Goal: Download file/media

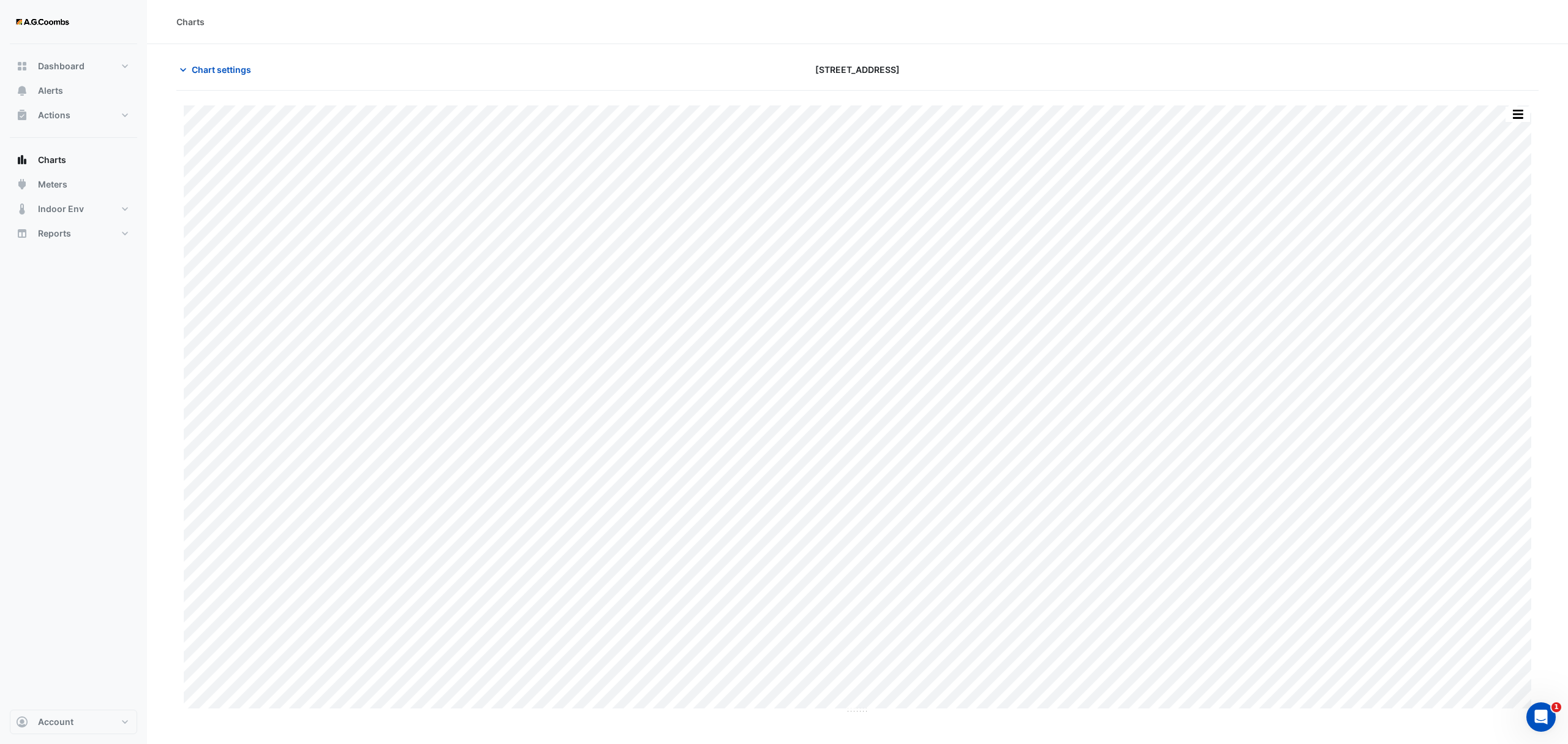
click at [196, 72] on span "Chart settings" at bounding box center [222, 69] width 59 height 13
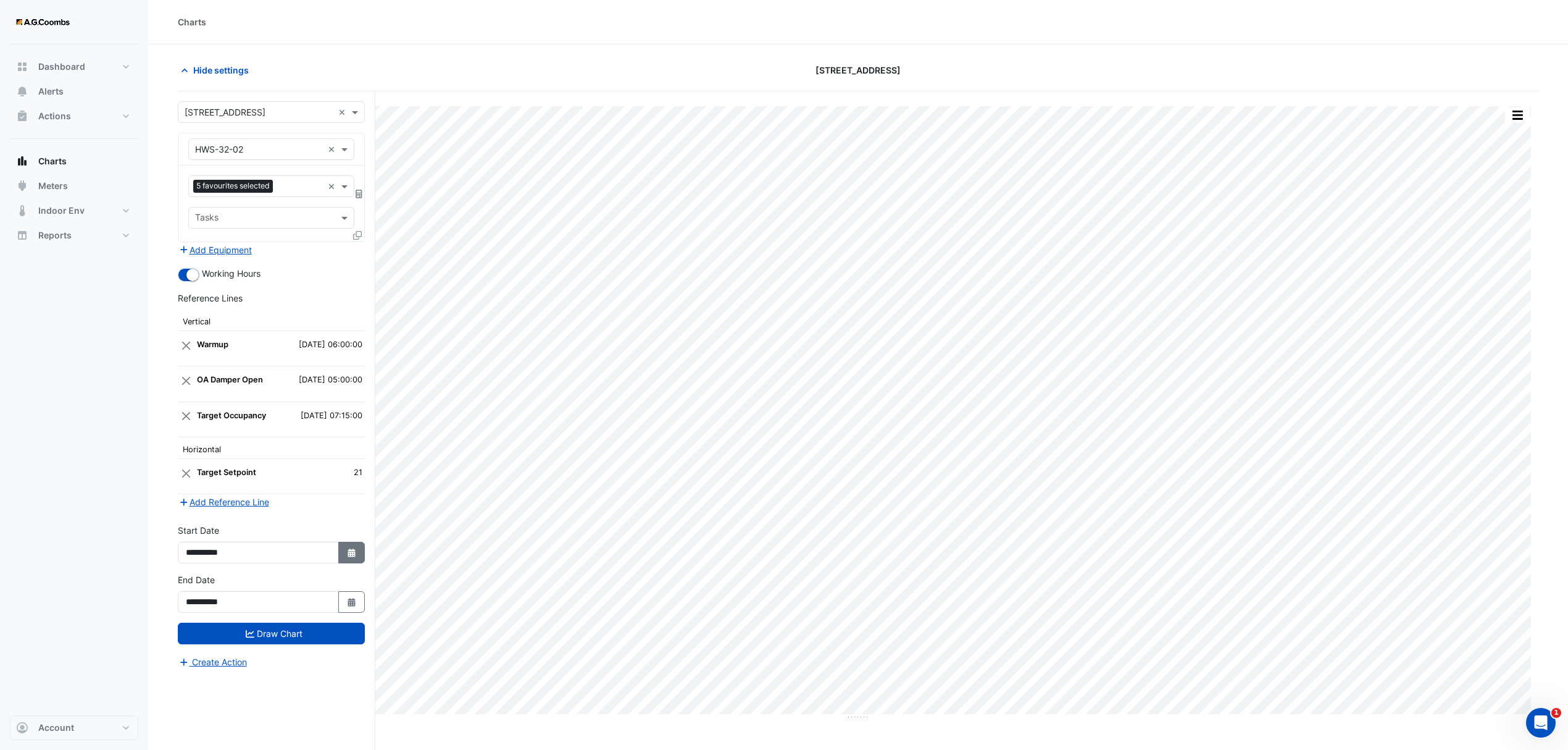
click at [348, 557] on icon "button" at bounding box center [351, 553] width 7 height 9
select select "*"
select select "****"
click at [197, 470] on div "12 13 14 15 16 17 18" at bounding box center [257, 473] width 143 height 20
click at [344, 608] on button "Select Date" at bounding box center [352, 602] width 27 height 22
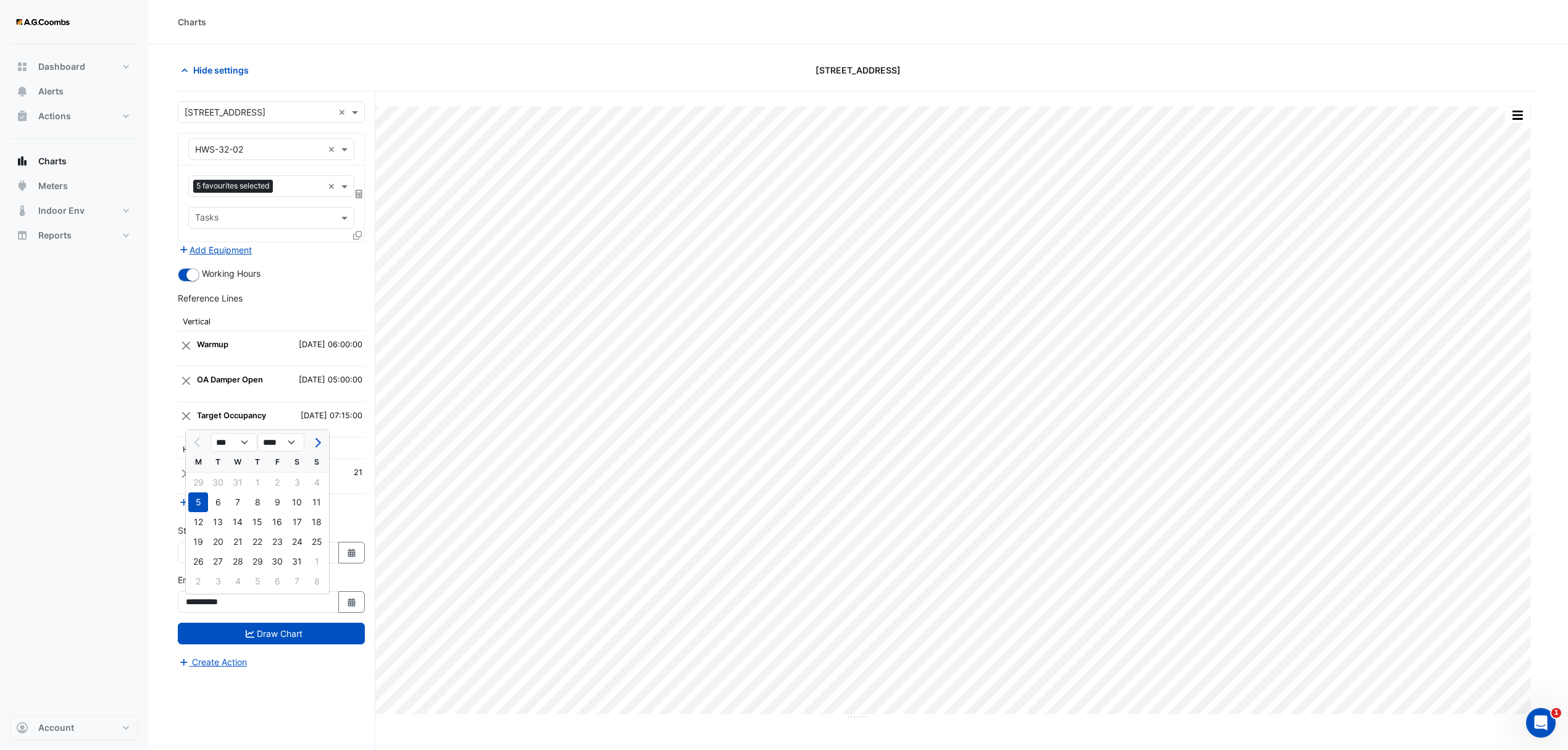
click at [203, 523] on div "12" at bounding box center [198, 522] width 20 height 20
type input "**********"
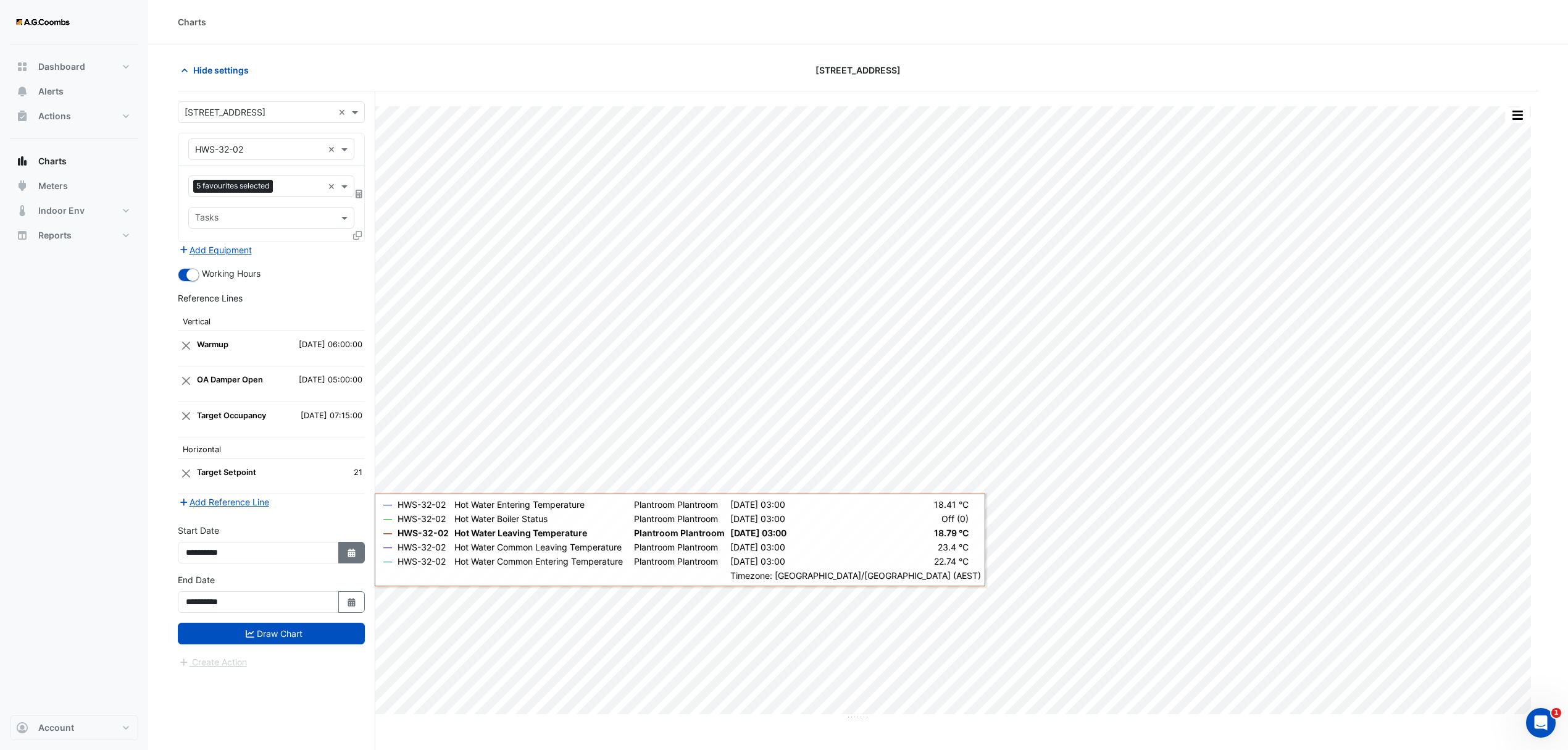
click at [352, 562] on button "Select Date" at bounding box center [352, 552] width 27 height 22
select select "*"
select select "****"
click at [201, 470] on div "12" at bounding box center [198, 473] width 20 height 20
type input "**********"
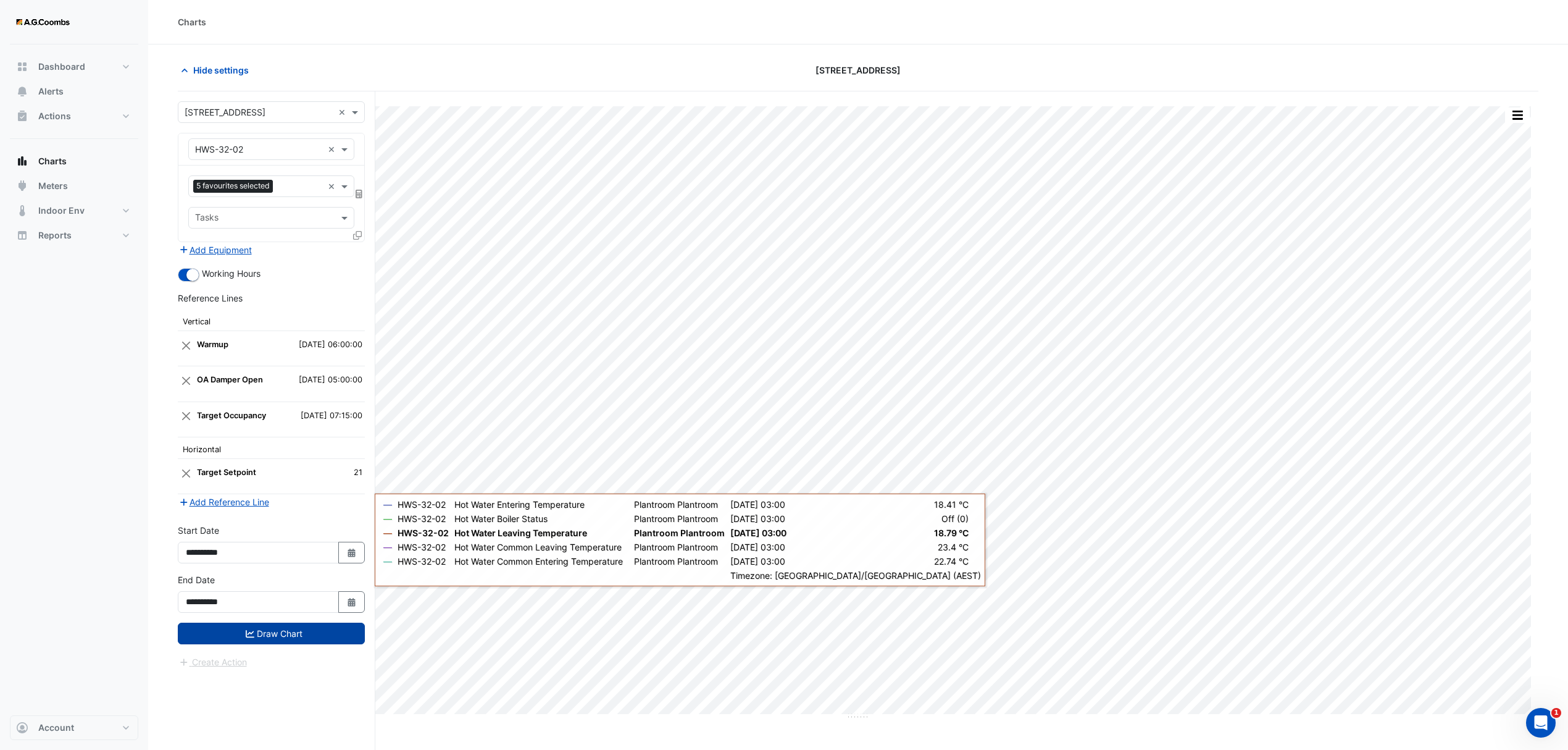
click at [250, 638] on icon "submit" at bounding box center [250, 634] width 9 height 7
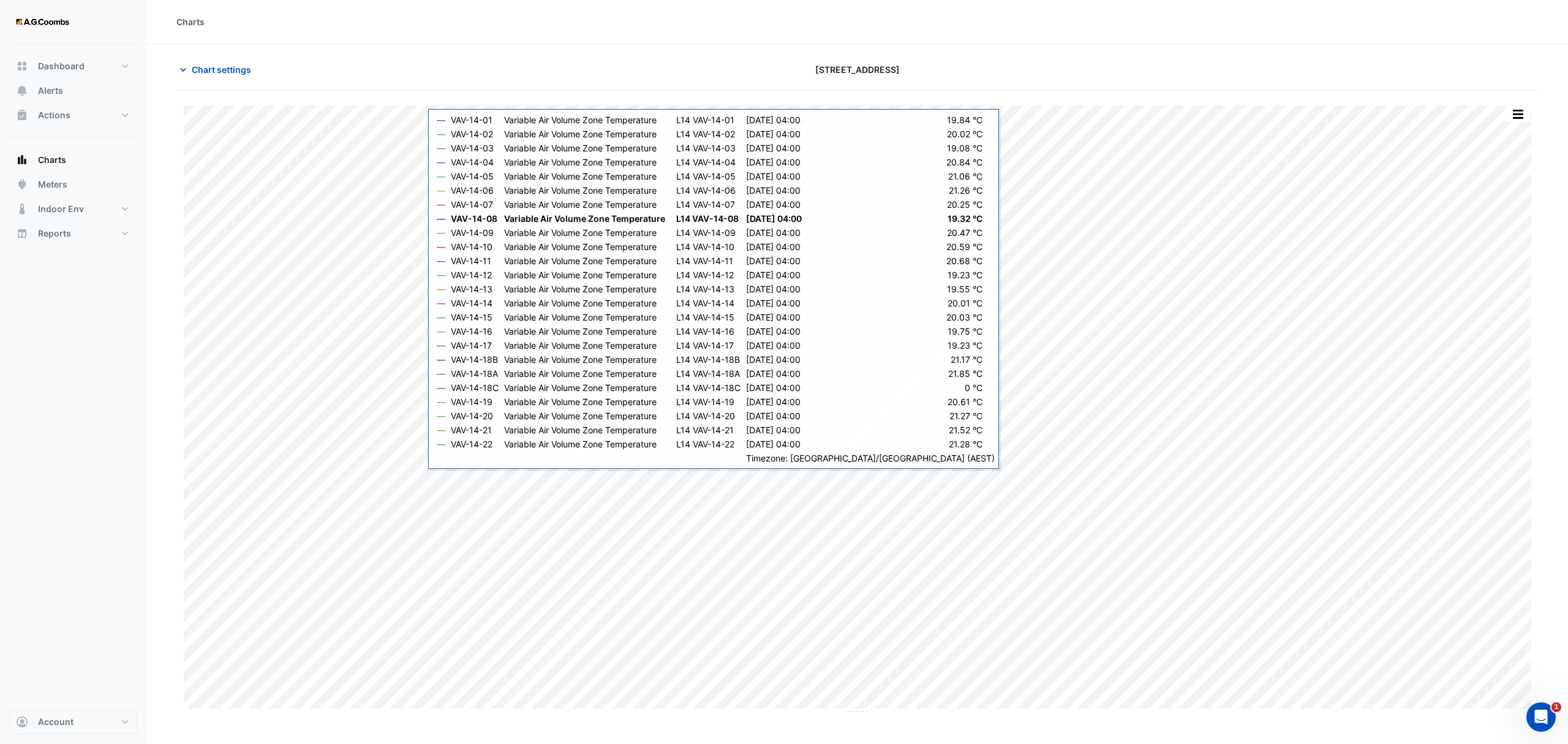
type input "**********"
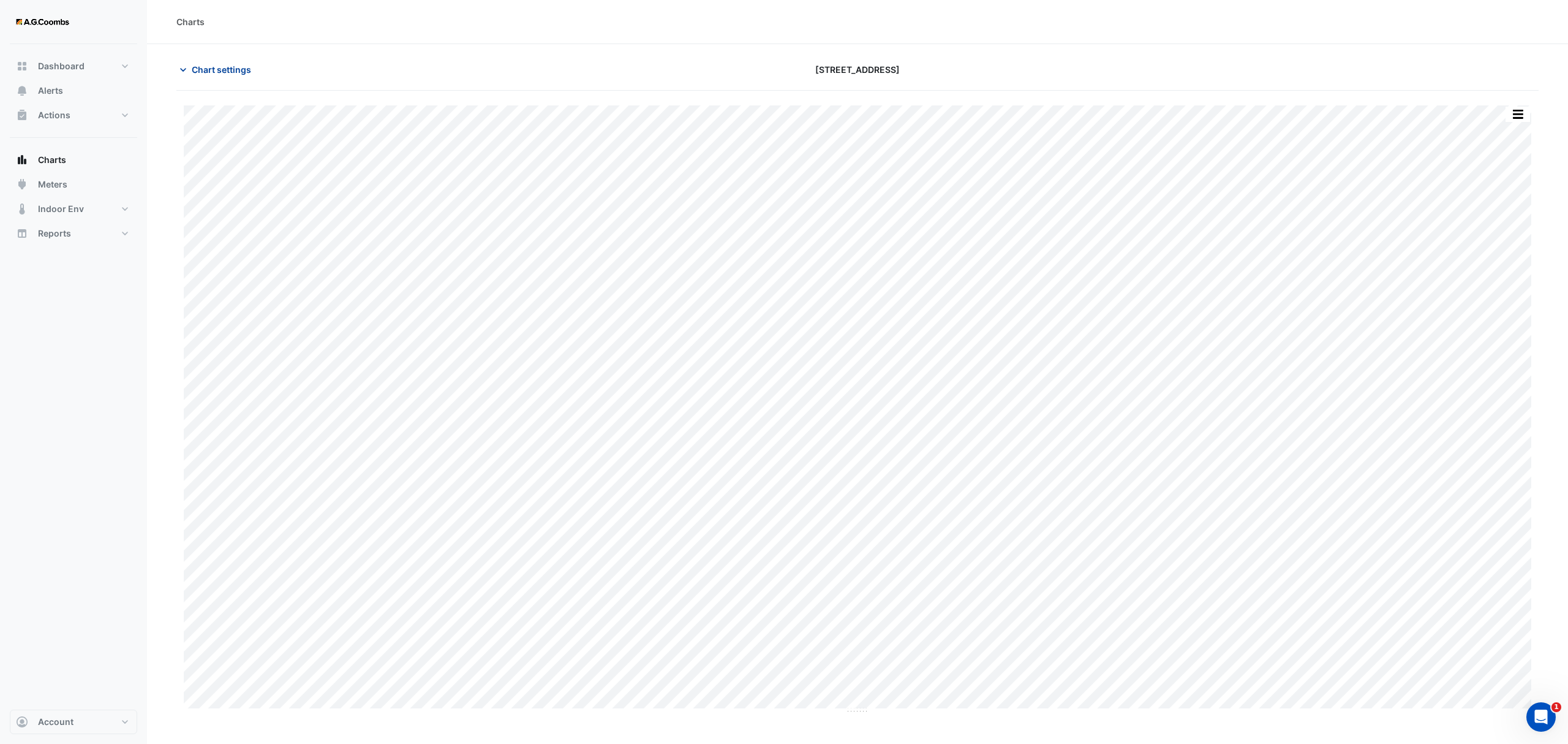
click at [218, 72] on span "Chart settings" at bounding box center [222, 69] width 59 height 13
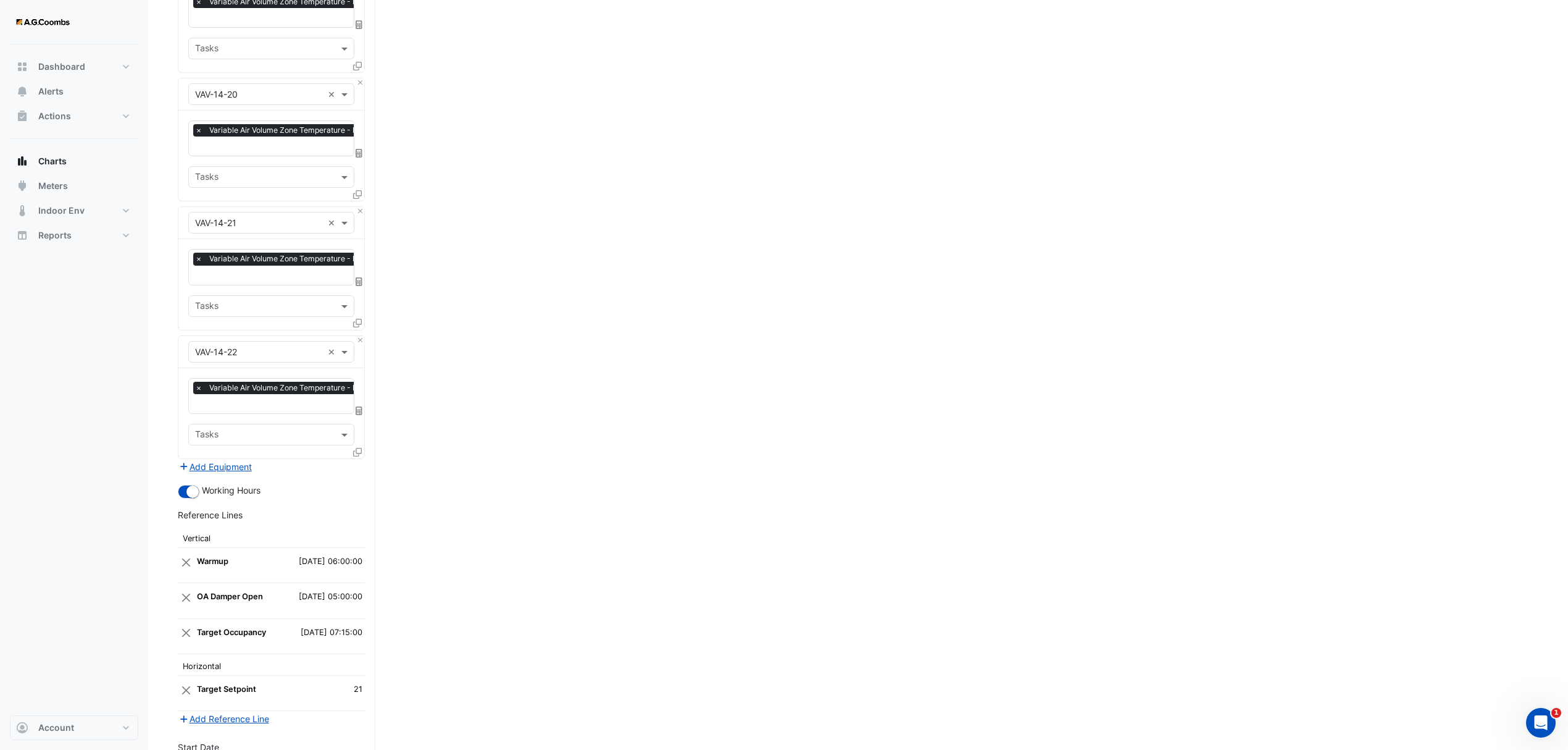
scroll to position [2903, 0]
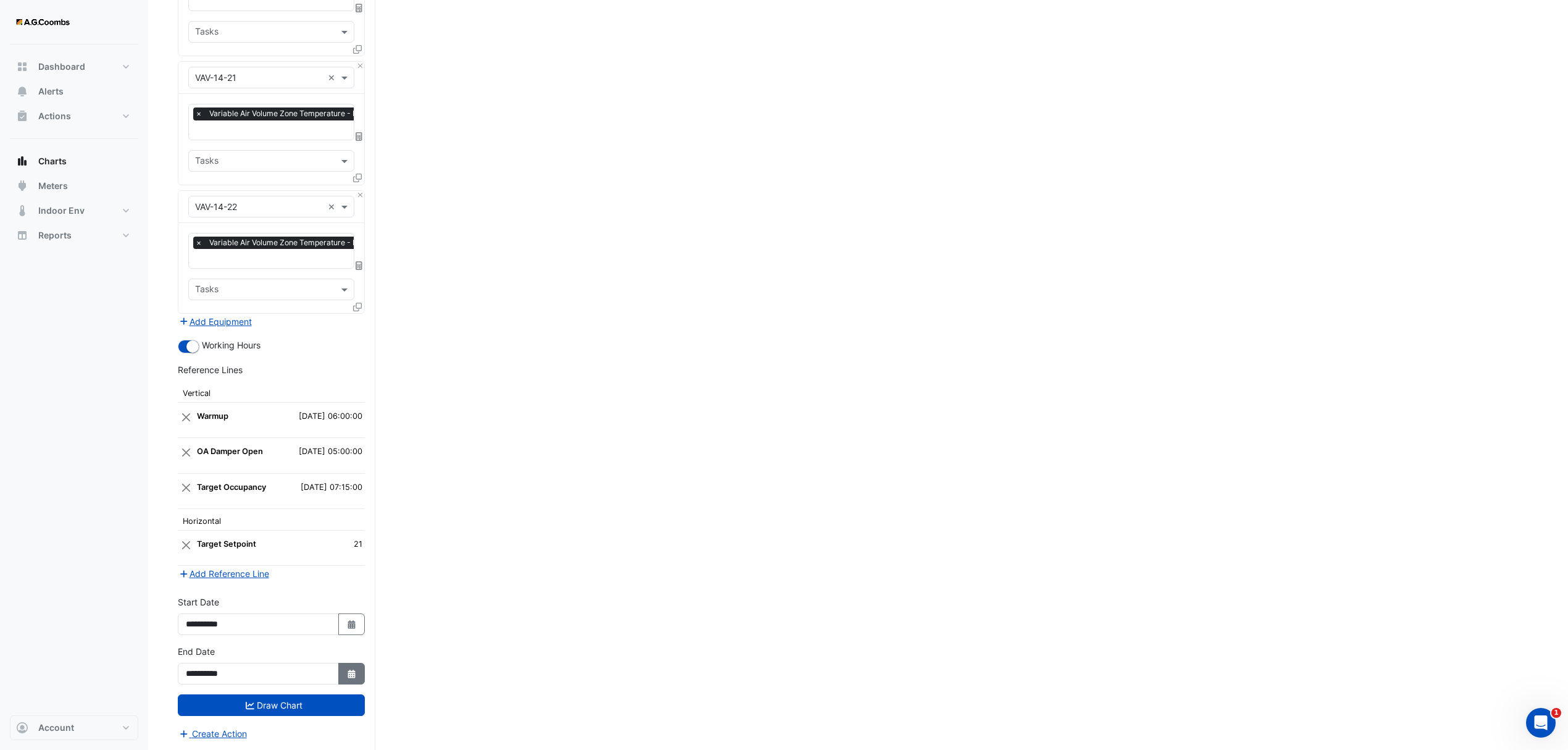
click at [349, 676] on icon "button" at bounding box center [351, 674] width 7 height 9
click at [195, 506] on div at bounding box center [198, 508] width 25 height 20
click at [193, 586] on div "12" at bounding box center [198, 588] width 20 height 20
type input "**********"
click at [361, 628] on button "Select Date" at bounding box center [352, 624] width 27 height 22
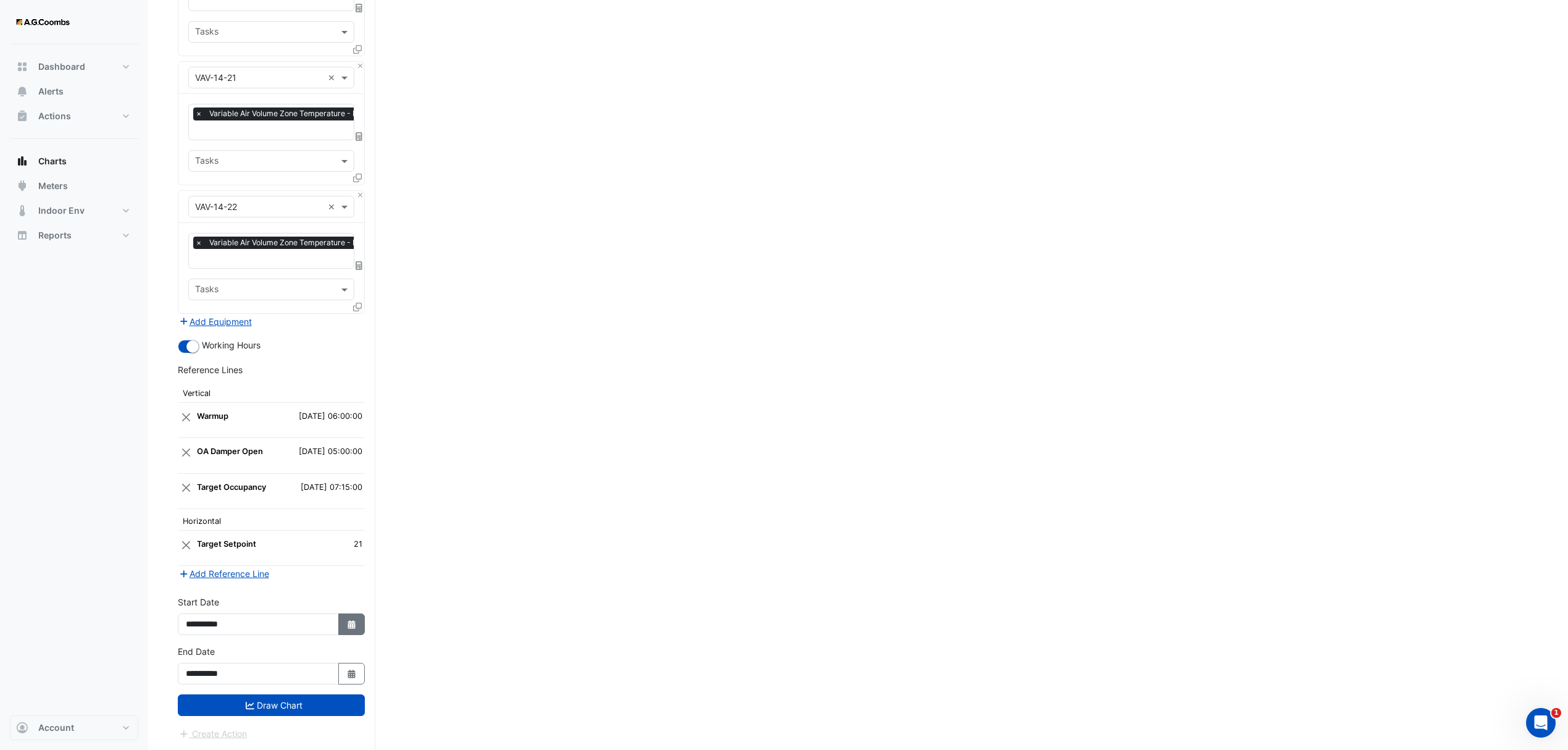
select select "*"
select select "****"
click at [201, 541] on div "12" at bounding box center [198, 539] width 20 height 20
type input "**********"
click at [260, 701] on button "Draw Chart" at bounding box center [272, 705] width 187 height 22
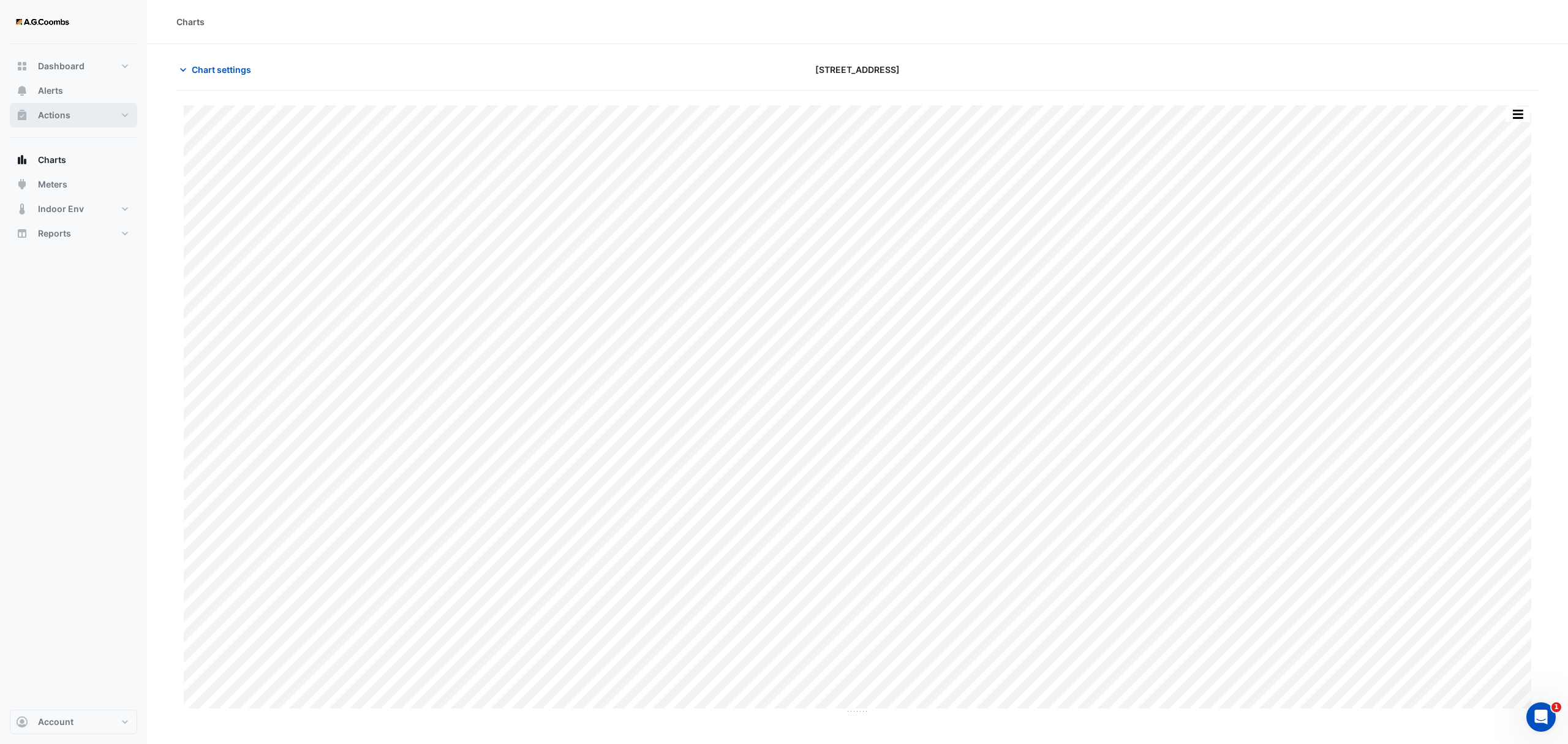
type input "**********"
click at [248, 70] on span "Chart settings" at bounding box center [222, 69] width 59 height 13
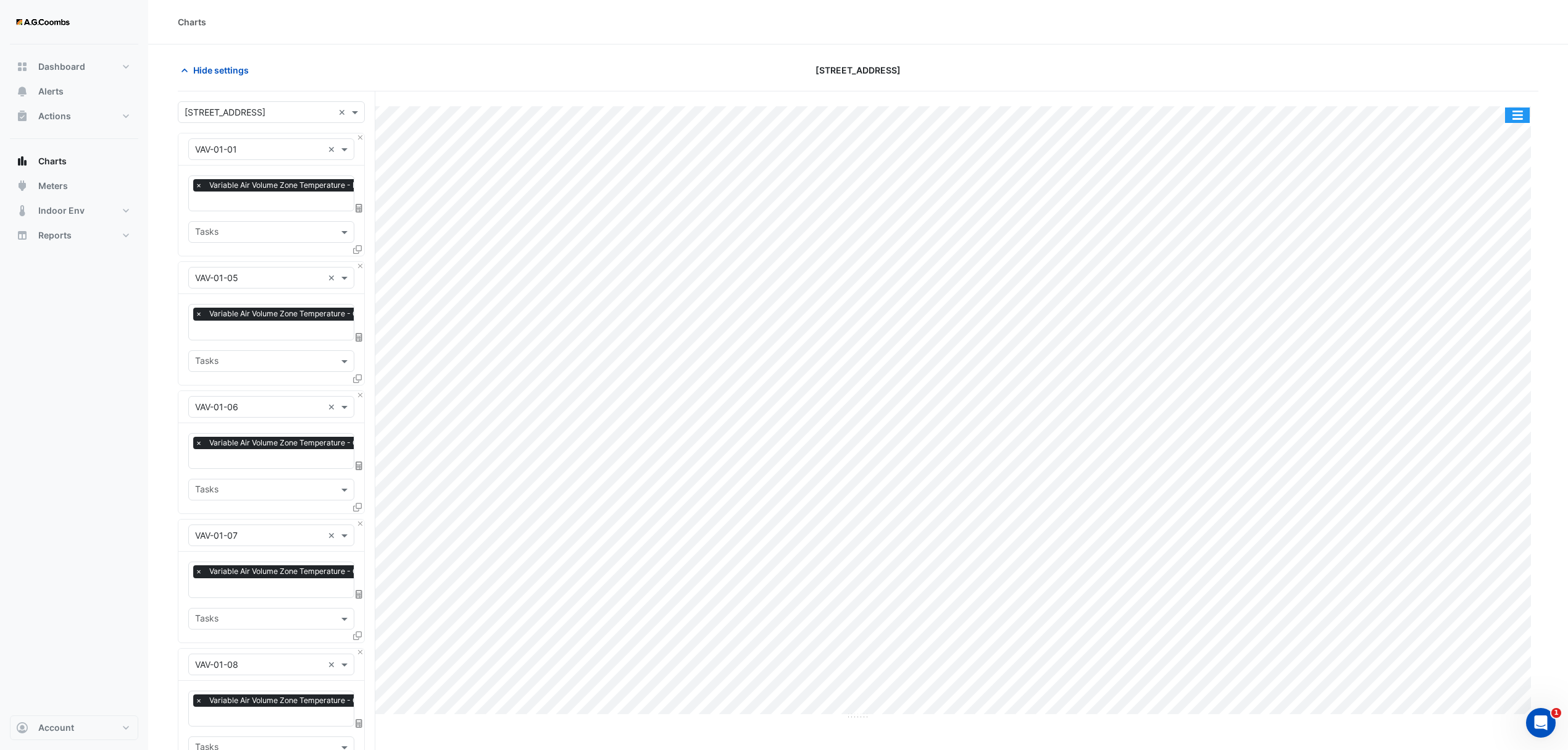
click at [1519, 111] on button "button" at bounding box center [1518, 115] width 25 height 16
click at [1499, 199] on div "Save as JPEG" at bounding box center [1492, 202] width 74 height 21
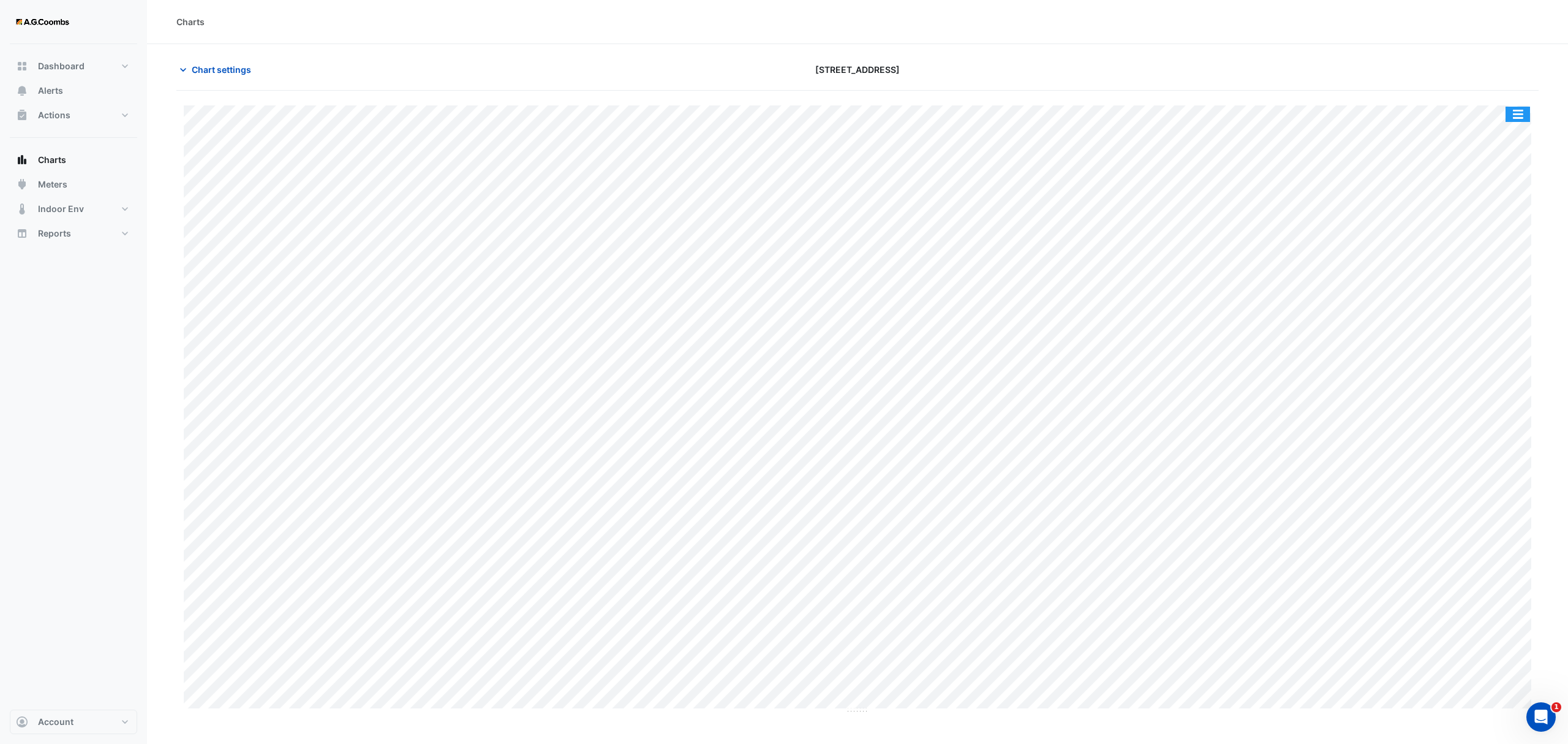
click at [1525, 109] on button "button" at bounding box center [1518, 114] width 25 height 15
click at [1507, 207] on div "Save as JPEG" at bounding box center [1493, 201] width 74 height 21
click at [1513, 108] on button "button" at bounding box center [1518, 114] width 25 height 15
click at [1500, 198] on div "Save as JPEG" at bounding box center [1493, 201] width 74 height 21
click at [1515, 118] on button "button" at bounding box center [1518, 114] width 25 height 15
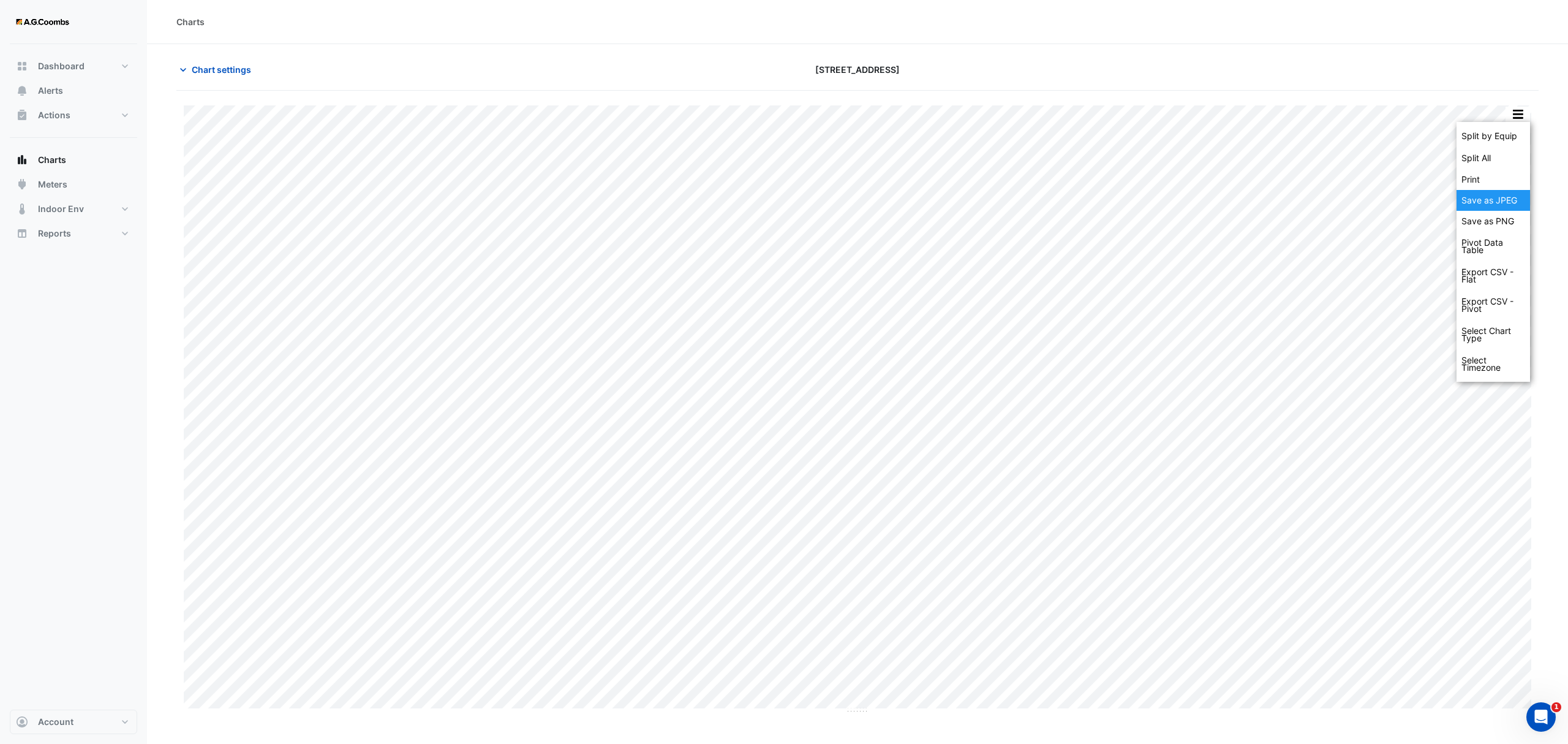
click at [1500, 204] on div "Save as JPEG" at bounding box center [1493, 201] width 74 height 21
click at [1515, 115] on button "button" at bounding box center [1518, 114] width 25 height 15
click at [1485, 204] on div "Save as JPEG" at bounding box center [1493, 201] width 74 height 21
click at [1524, 110] on button "button" at bounding box center [1518, 114] width 25 height 15
click at [1503, 196] on div "Save as JPEG" at bounding box center [1493, 201] width 74 height 21
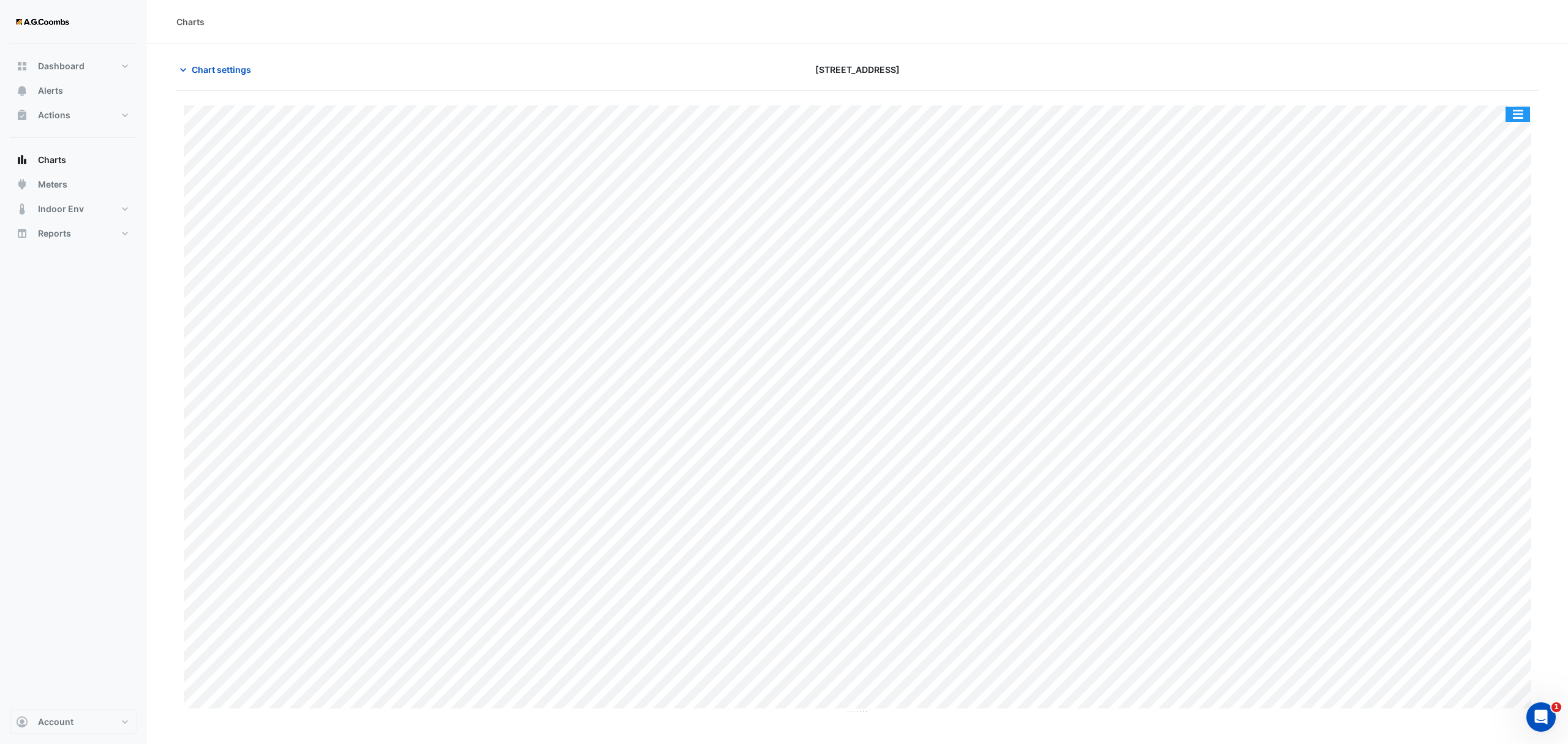
click at [1527, 116] on button "button" at bounding box center [1518, 114] width 25 height 15
click at [1490, 204] on div "Save as JPEG" at bounding box center [1493, 201] width 74 height 21
click at [1522, 120] on button "button" at bounding box center [1518, 114] width 25 height 15
click at [1500, 201] on div "Save as JPEG" at bounding box center [1493, 201] width 74 height 21
click at [1519, 120] on button "button" at bounding box center [1518, 114] width 25 height 15
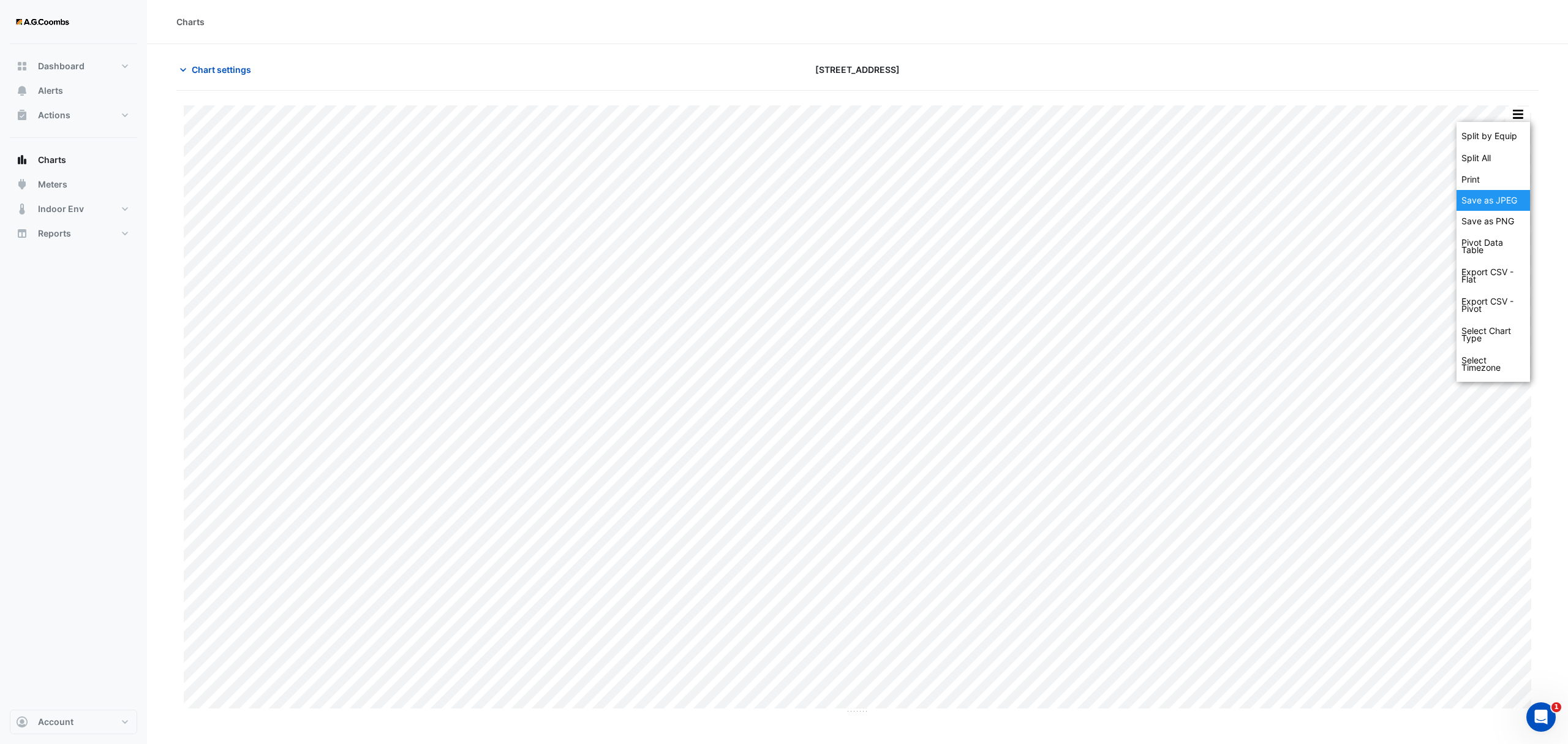
click at [1497, 201] on div "Save as JPEG" at bounding box center [1493, 201] width 74 height 21
click at [1520, 113] on button "button" at bounding box center [1518, 114] width 25 height 15
click at [1510, 206] on div "Save as JPEG" at bounding box center [1493, 201] width 74 height 21
click at [1527, 114] on button "button" at bounding box center [1518, 114] width 25 height 15
click at [1510, 203] on div "Save as JPEG" at bounding box center [1493, 201] width 74 height 21
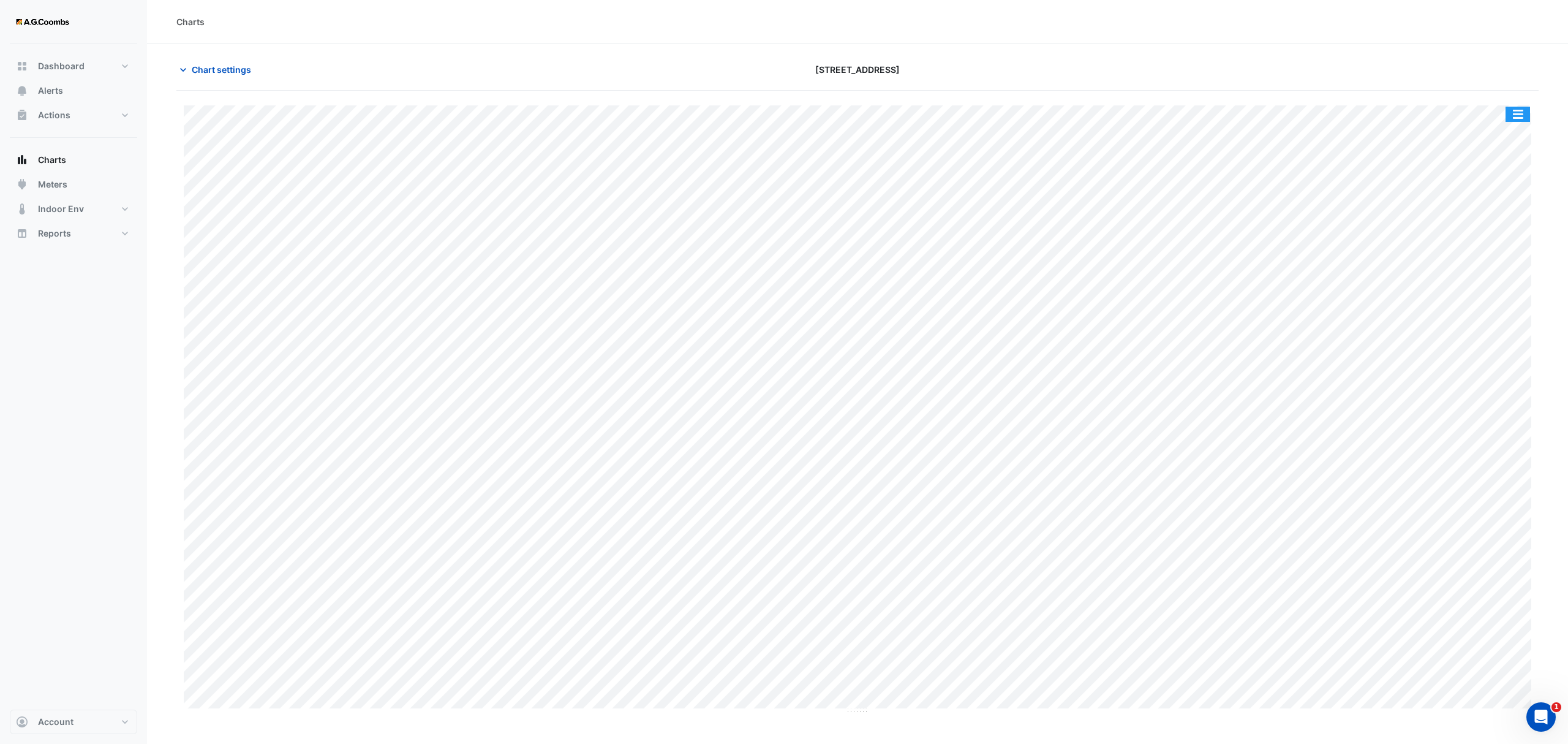
click at [1525, 121] on button "button" at bounding box center [1518, 114] width 25 height 15
click at [1507, 198] on div "Save as JPEG" at bounding box center [1493, 201] width 74 height 21
click at [1510, 107] on button "button" at bounding box center [1518, 114] width 25 height 15
click at [1510, 202] on div "Save as JPEG" at bounding box center [1493, 201] width 74 height 21
click at [1520, 113] on button "button" at bounding box center [1518, 114] width 25 height 15
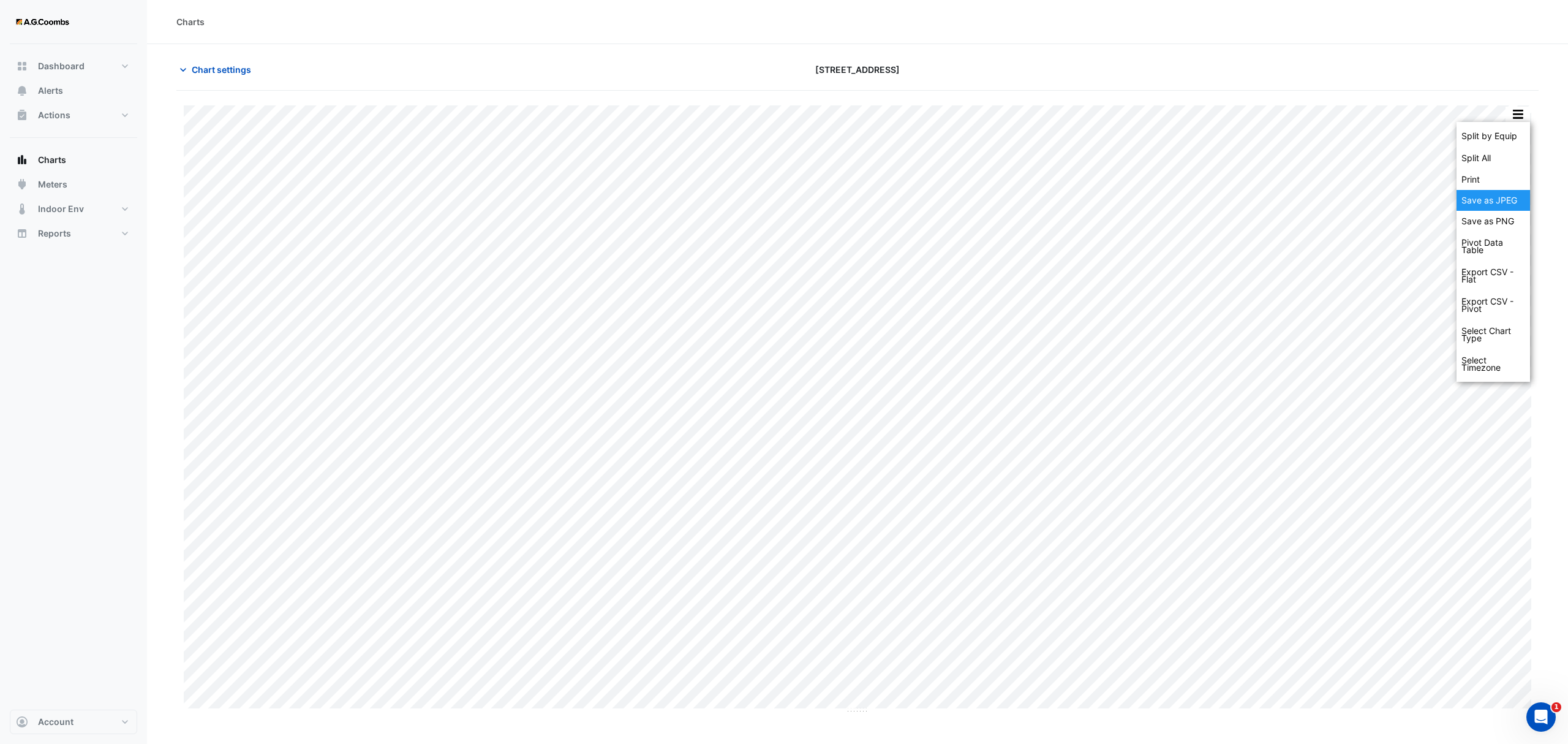
click at [1508, 203] on div "Save as JPEG" at bounding box center [1493, 201] width 74 height 21
click at [1513, 109] on button "button" at bounding box center [1518, 114] width 25 height 15
click at [1493, 204] on div "Save as JPEG" at bounding box center [1493, 201] width 74 height 21
click at [1518, 115] on button "button" at bounding box center [1518, 114] width 25 height 15
click at [1481, 197] on div "Save as JPEG" at bounding box center [1493, 201] width 74 height 21
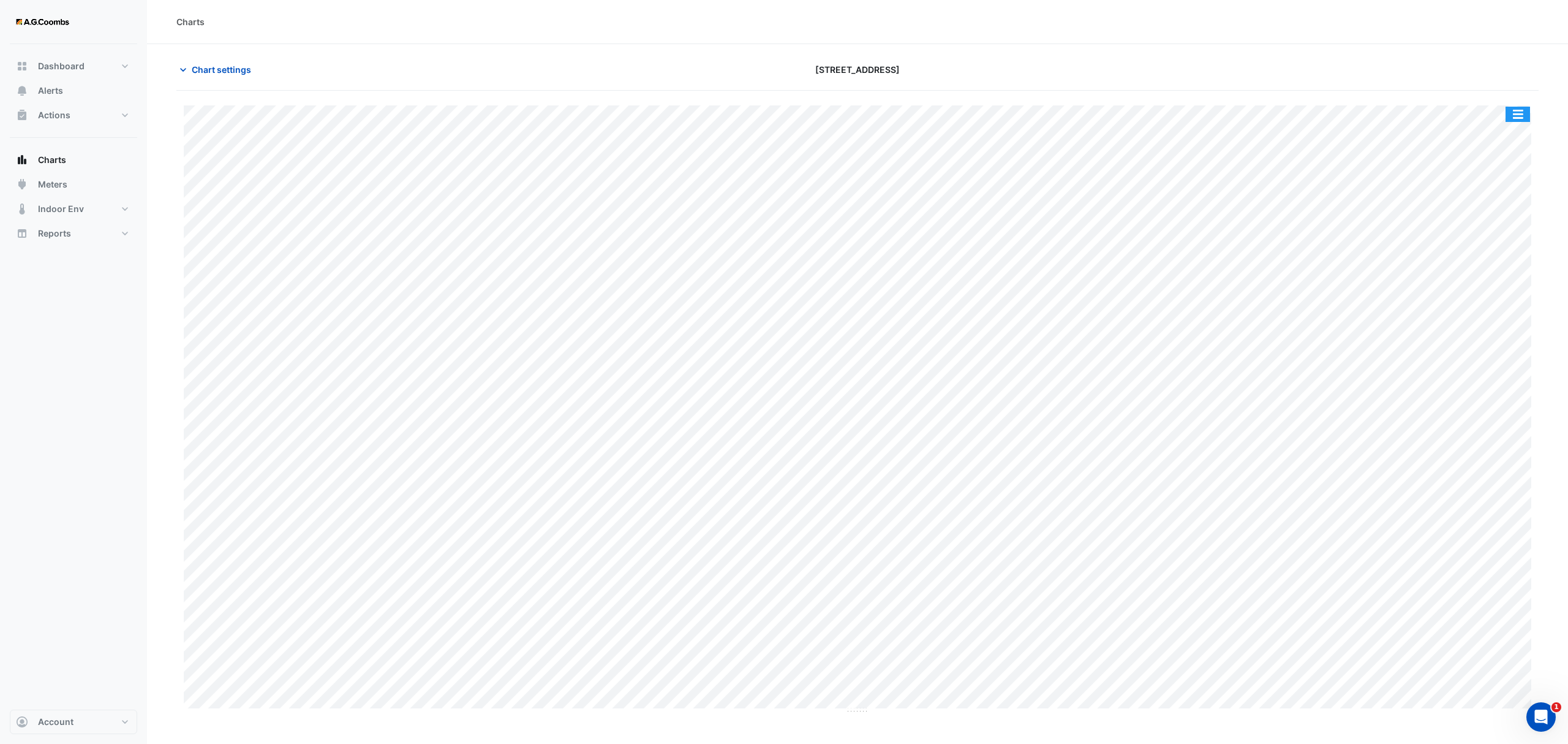
click at [1514, 116] on button "button" at bounding box center [1518, 114] width 25 height 15
click at [1503, 198] on div "Save as JPEG" at bounding box center [1493, 201] width 74 height 21
click at [1508, 119] on button "button" at bounding box center [1518, 114] width 25 height 15
click at [1522, 209] on div "Save as JPEG" at bounding box center [1493, 201] width 74 height 21
click at [1515, 112] on button "button" at bounding box center [1518, 114] width 25 height 15
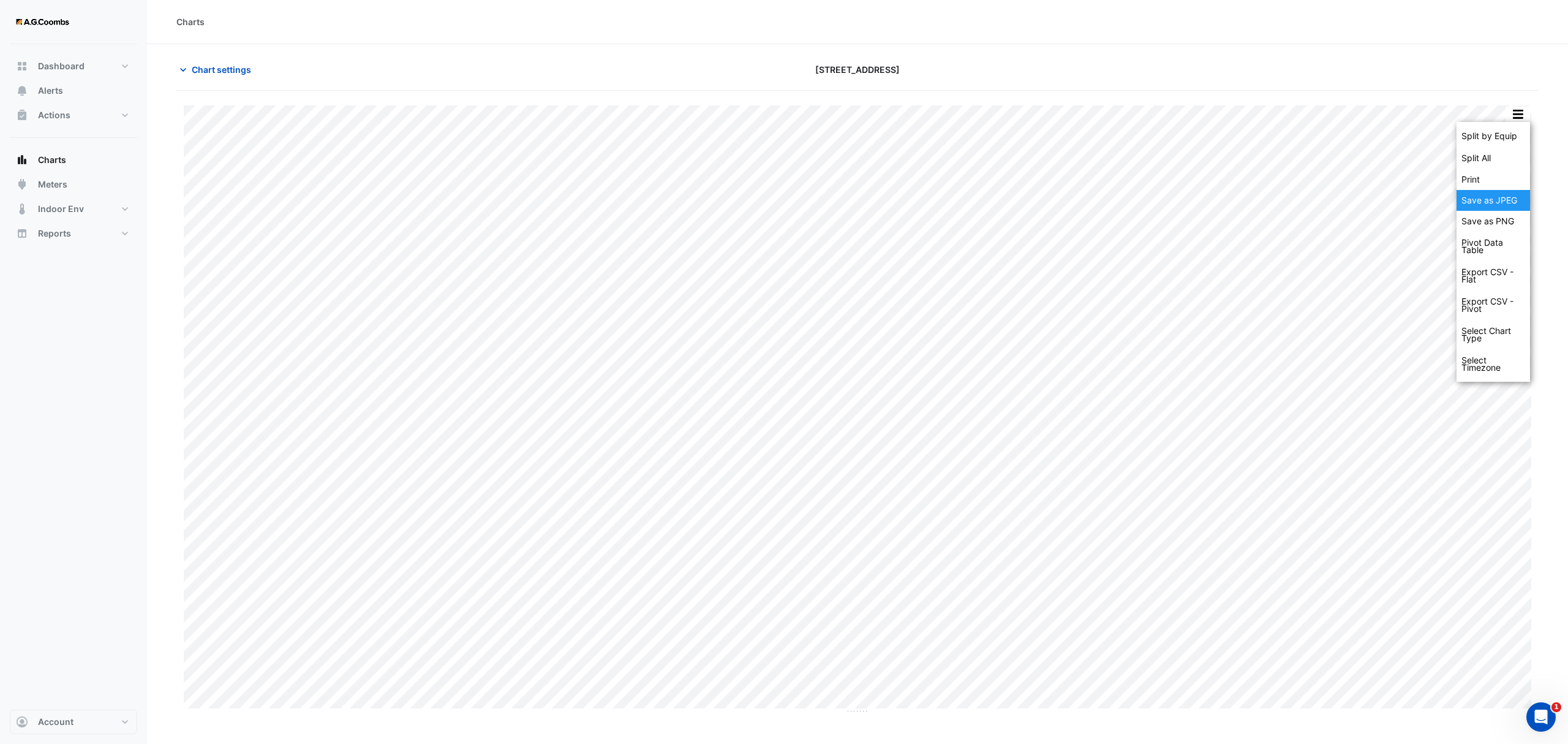
click at [1493, 204] on div "Save as JPEG" at bounding box center [1493, 201] width 74 height 21
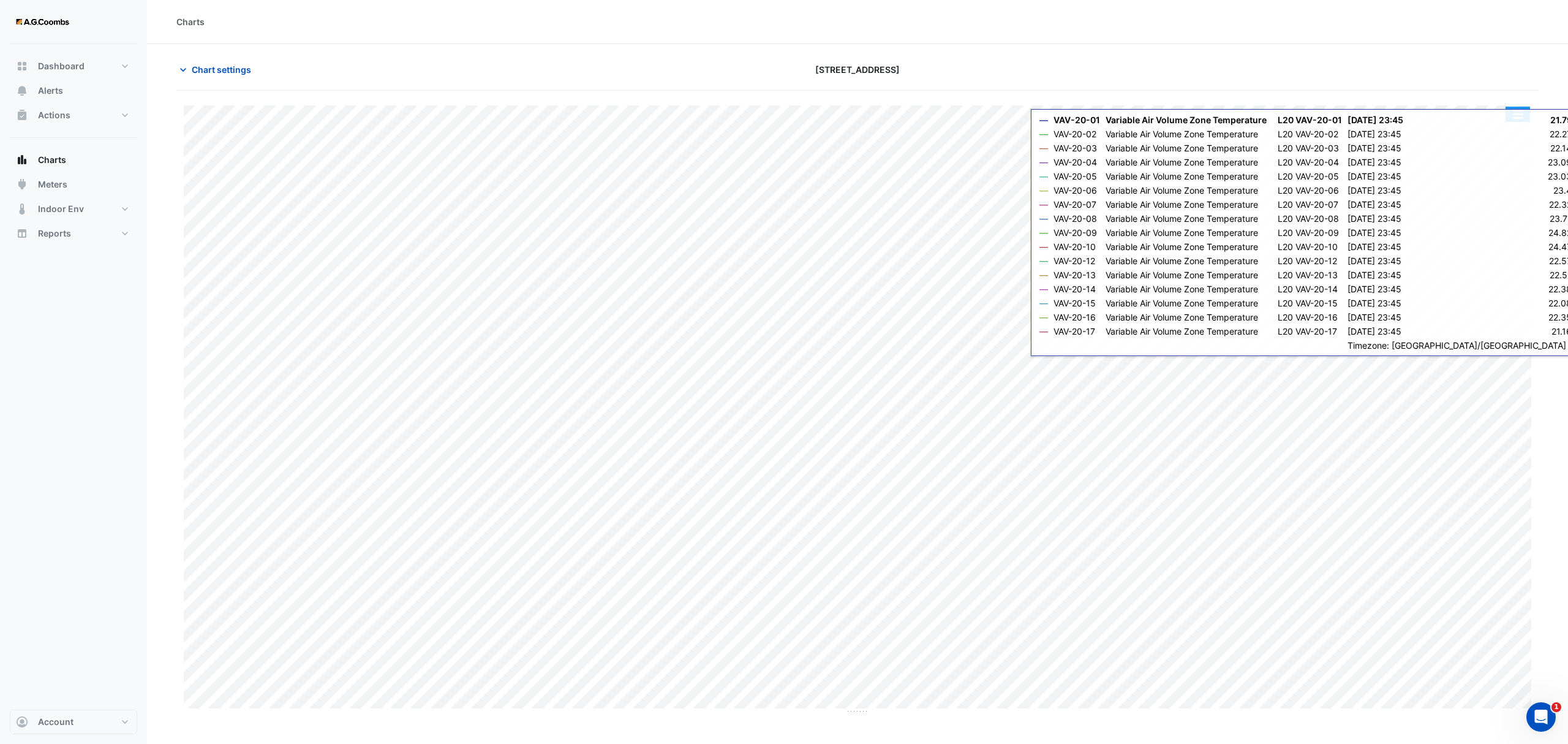
click at [1520, 109] on button "button" at bounding box center [1518, 114] width 25 height 15
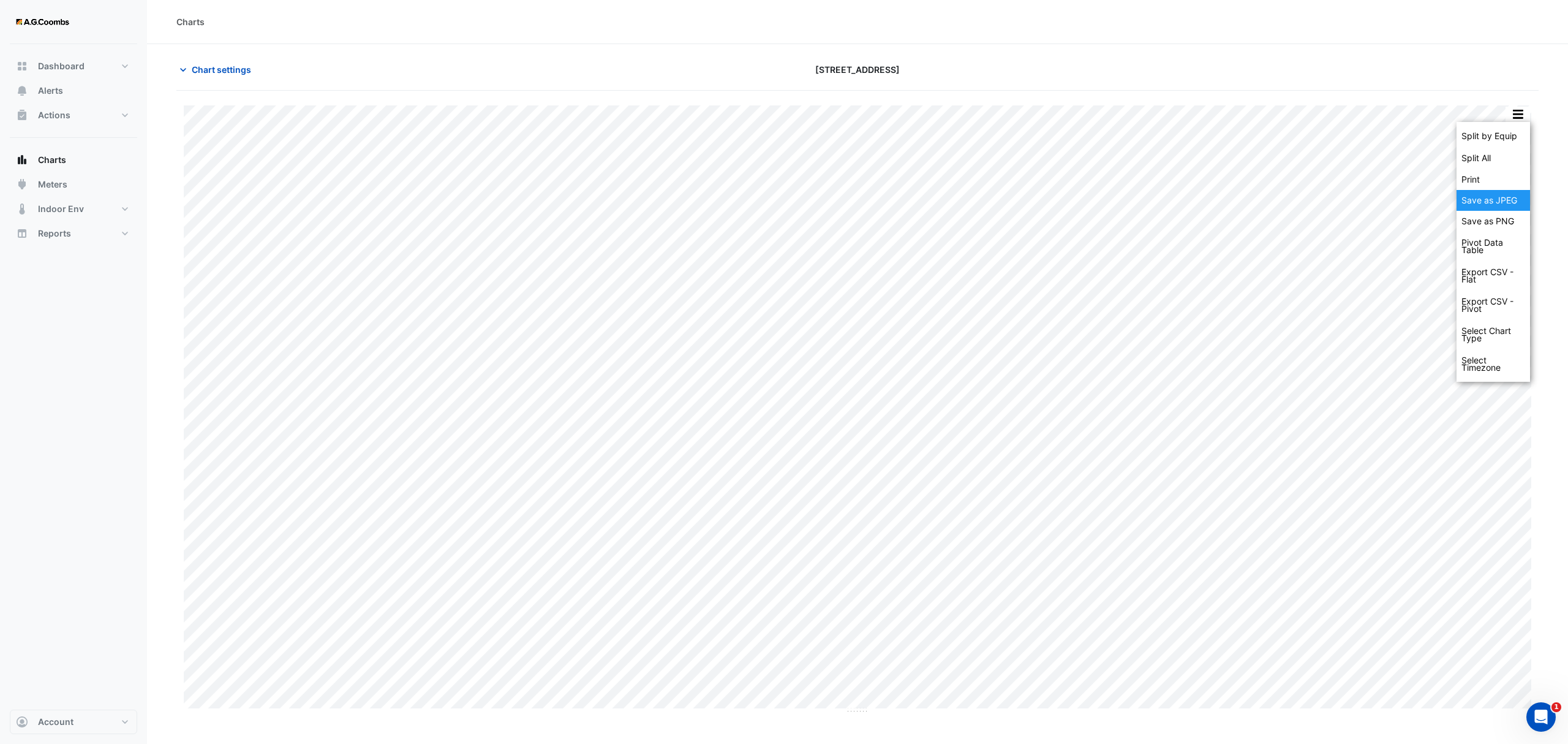
click at [1517, 197] on div "Save as JPEG" at bounding box center [1493, 201] width 74 height 21
click at [1510, 113] on button "button" at bounding box center [1518, 114] width 25 height 15
click at [1507, 208] on div "Save as JPEG" at bounding box center [1493, 201] width 74 height 21
click at [1517, 120] on button "button" at bounding box center [1518, 114] width 25 height 15
click at [1504, 196] on div "Save as JPEG" at bounding box center [1493, 201] width 74 height 21
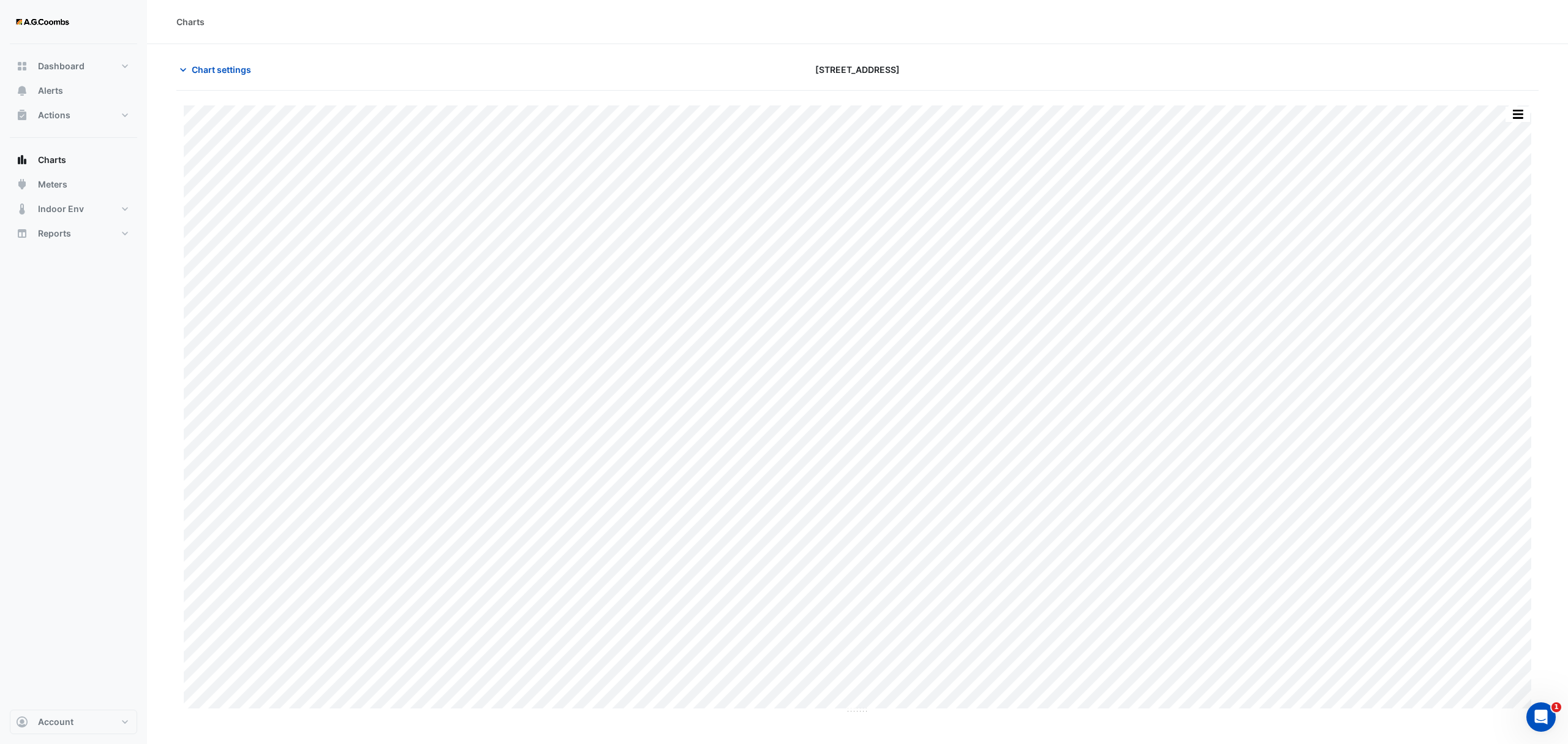
click at [1518, 121] on button "button" at bounding box center [1518, 114] width 25 height 15
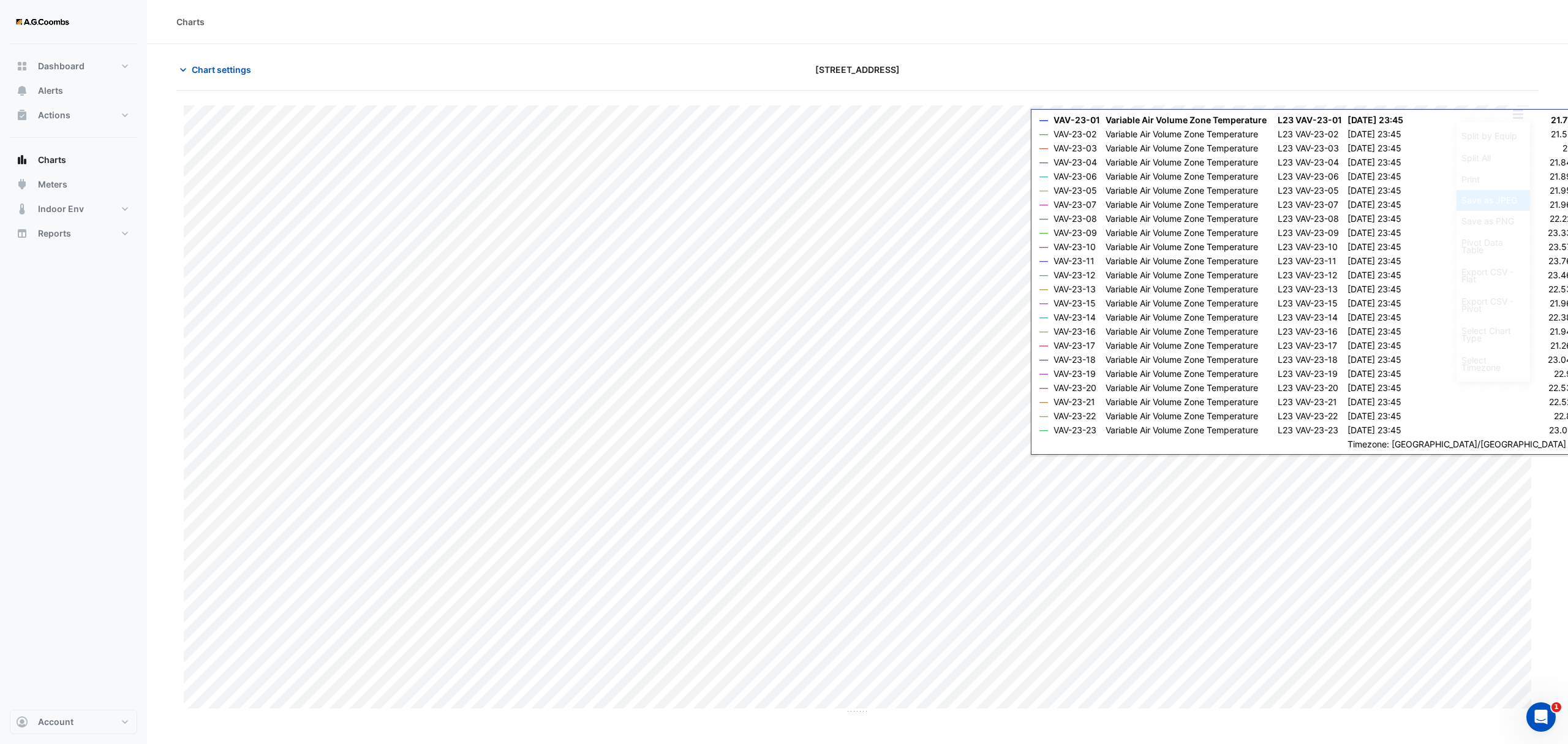
click at [1517, 199] on div "Save as JPEG" at bounding box center [1493, 201] width 74 height 21
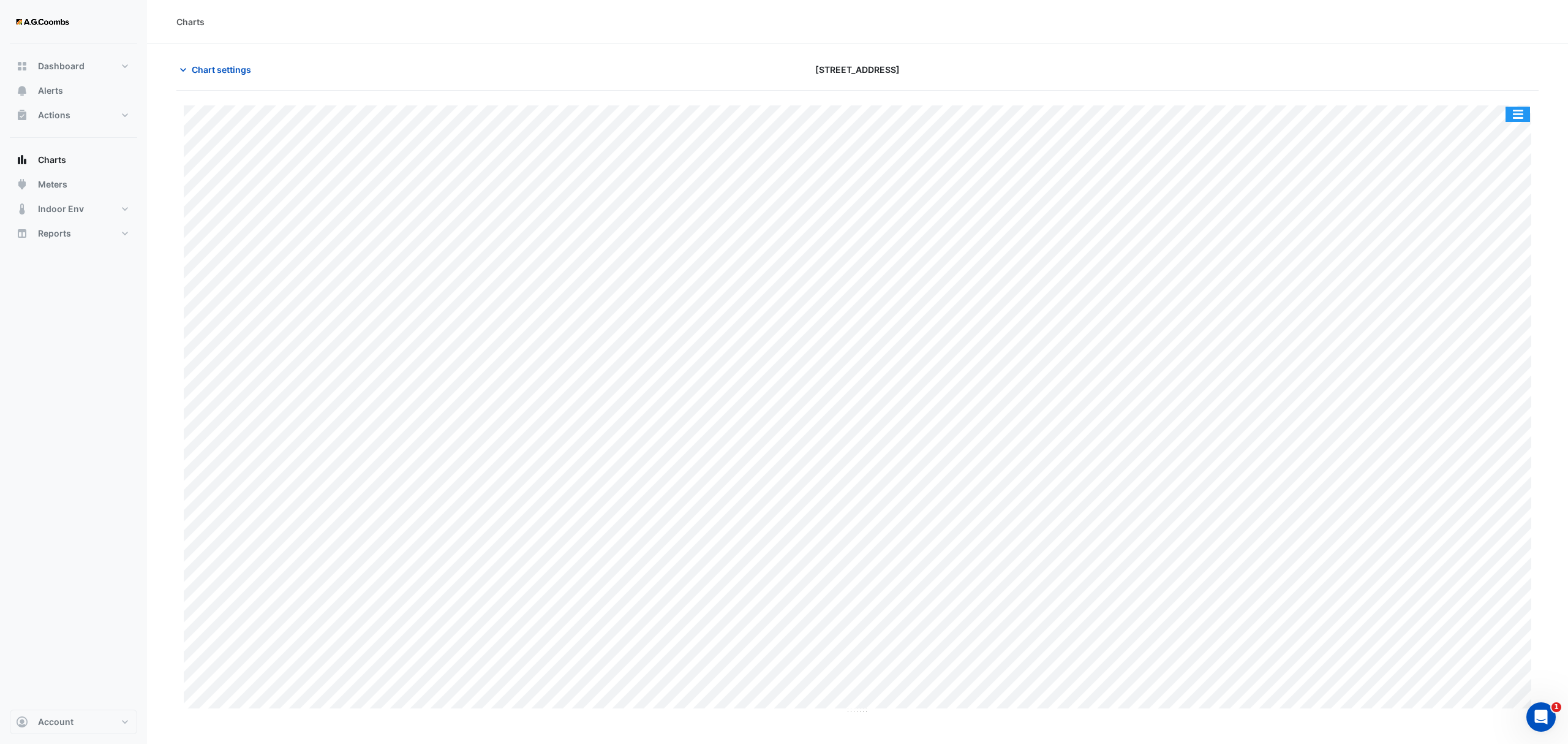
click at [1518, 121] on button "button" at bounding box center [1518, 114] width 25 height 15
click at [1518, 195] on div "Save as JPEG" at bounding box center [1493, 201] width 74 height 21
click at [1522, 113] on button "button" at bounding box center [1518, 114] width 25 height 15
click at [1499, 208] on div "Save as JPEG" at bounding box center [1493, 201] width 74 height 21
click at [1525, 108] on button "button" at bounding box center [1518, 114] width 25 height 15
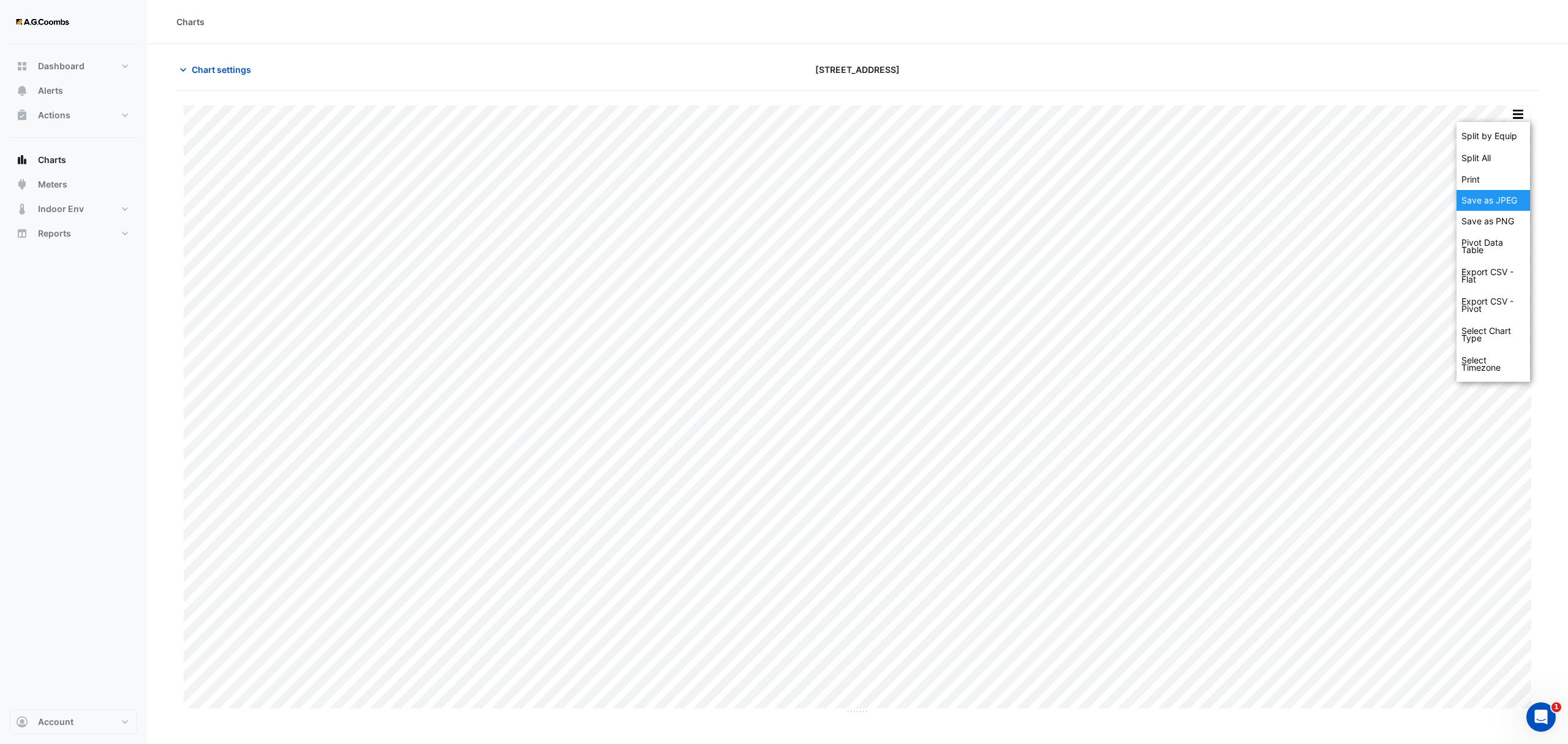
click at [1498, 199] on div "Save as JPEG" at bounding box center [1493, 201] width 74 height 21
click at [1519, 118] on button "button" at bounding box center [1518, 114] width 25 height 15
click at [1522, 198] on div "Save as JPEG" at bounding box center [1493, 201] width 74 height 21
click at [1519, 108] on button "button" at bounding box center [1518, 114] width 25 height 15
click at [1513, 199] on div "Save as JPEG" at bounding box center [1493, 201] width 74 height 21
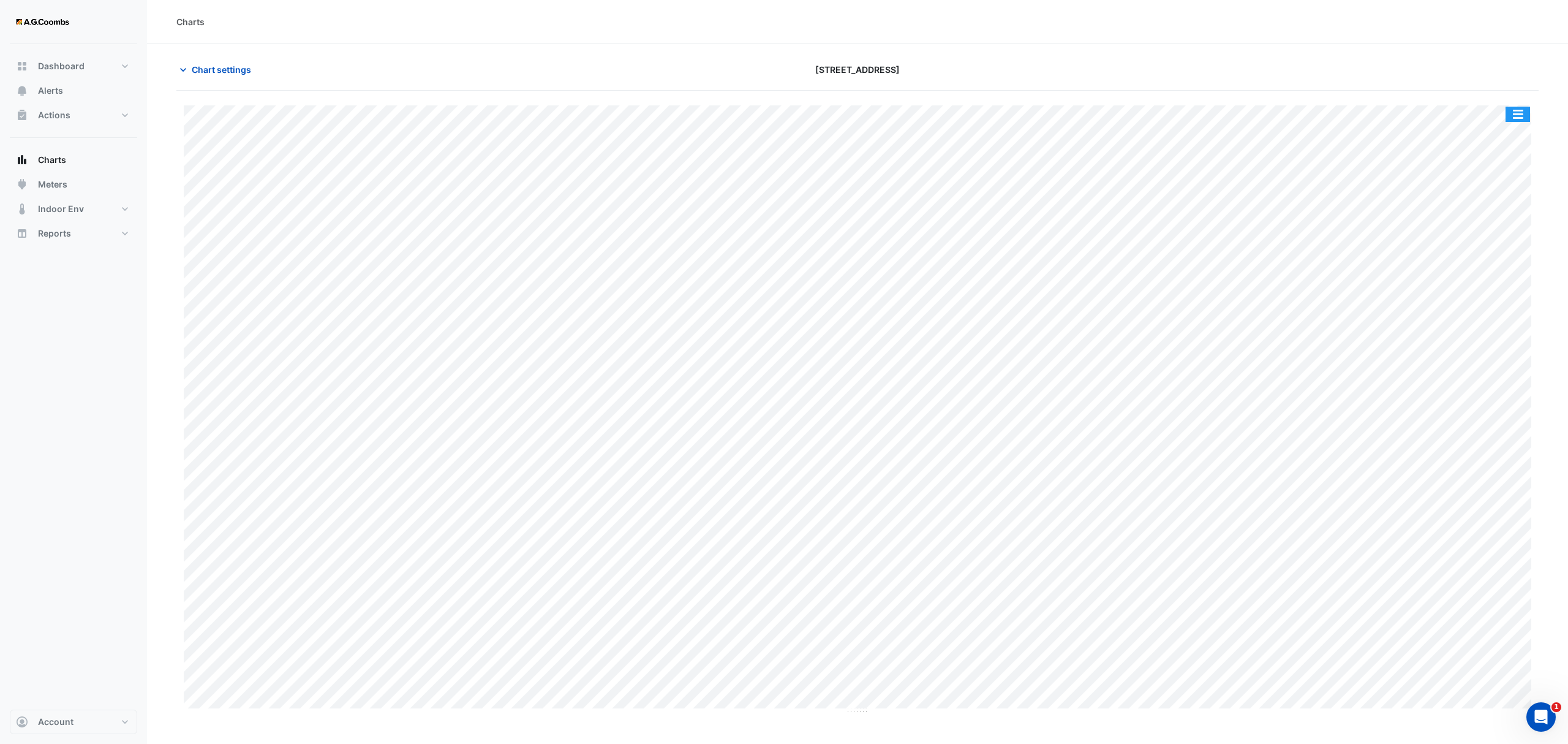
click at [1522, 119] on button "button" at bounding box center [1518, 114] width 25 height 15
click at [1497, 195] on div "Save as JPEG" at bounding box center [1493, 201] width 74 height 21
click at [1522, 113] on button "button" at bounding box center [1518, 114] width 25 height 15
click at [1502, 202] on div "Save as JPEG" at bounding box center [1493, 201] width 74 height 21
click at [1524, 113] on button "button" at bounding box center [1518, 114] width 25 height 15
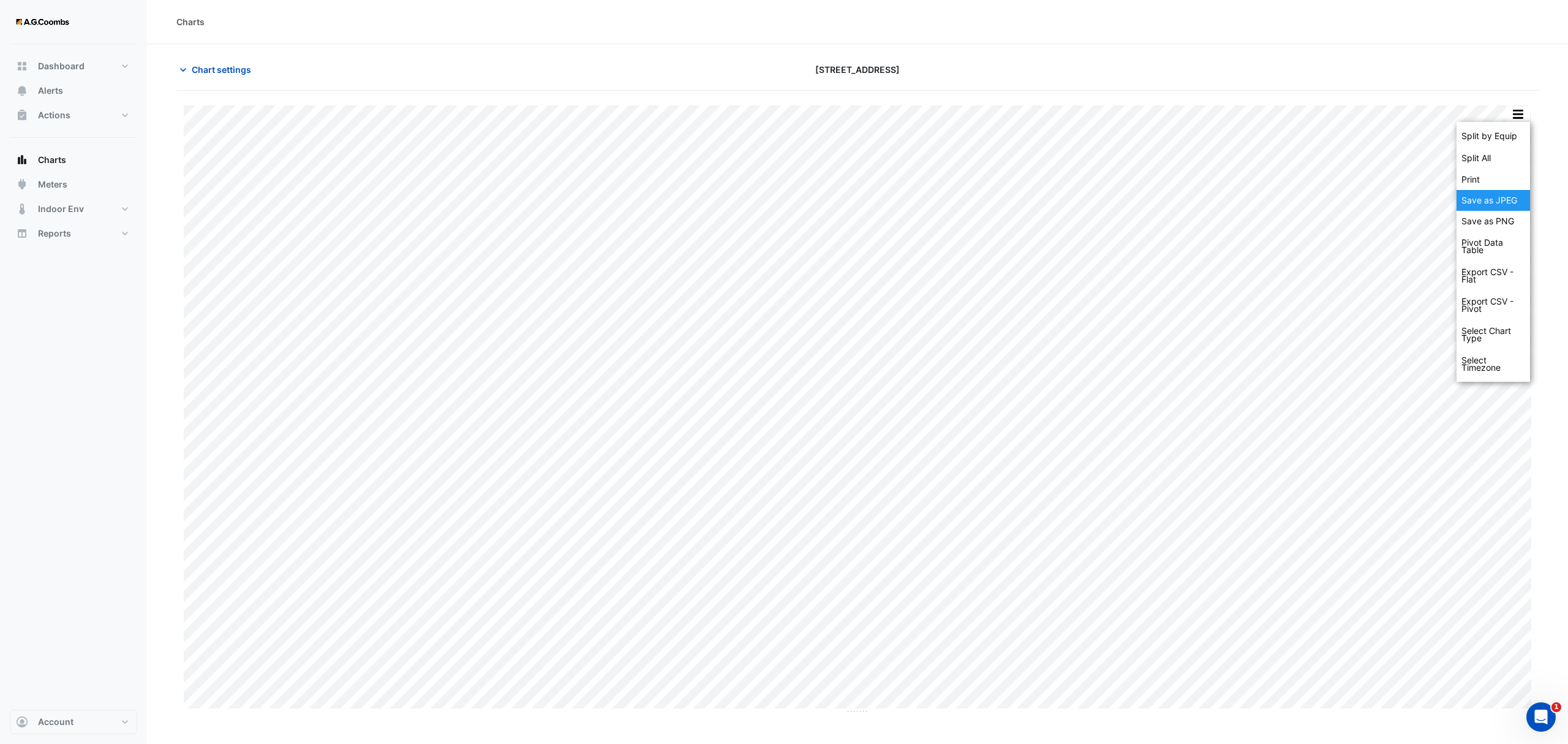
click at [1509, 193] on div "Save as JPEG" at bounding box center [1493, 201] width 74 height 21
click at [1515, 116] on button "button" at bounding box center [1518, 114] width 25 height 15
click at [1483, 204] on div "Save as JPEG" at bounding box center [1493, 201] width 74 height 21
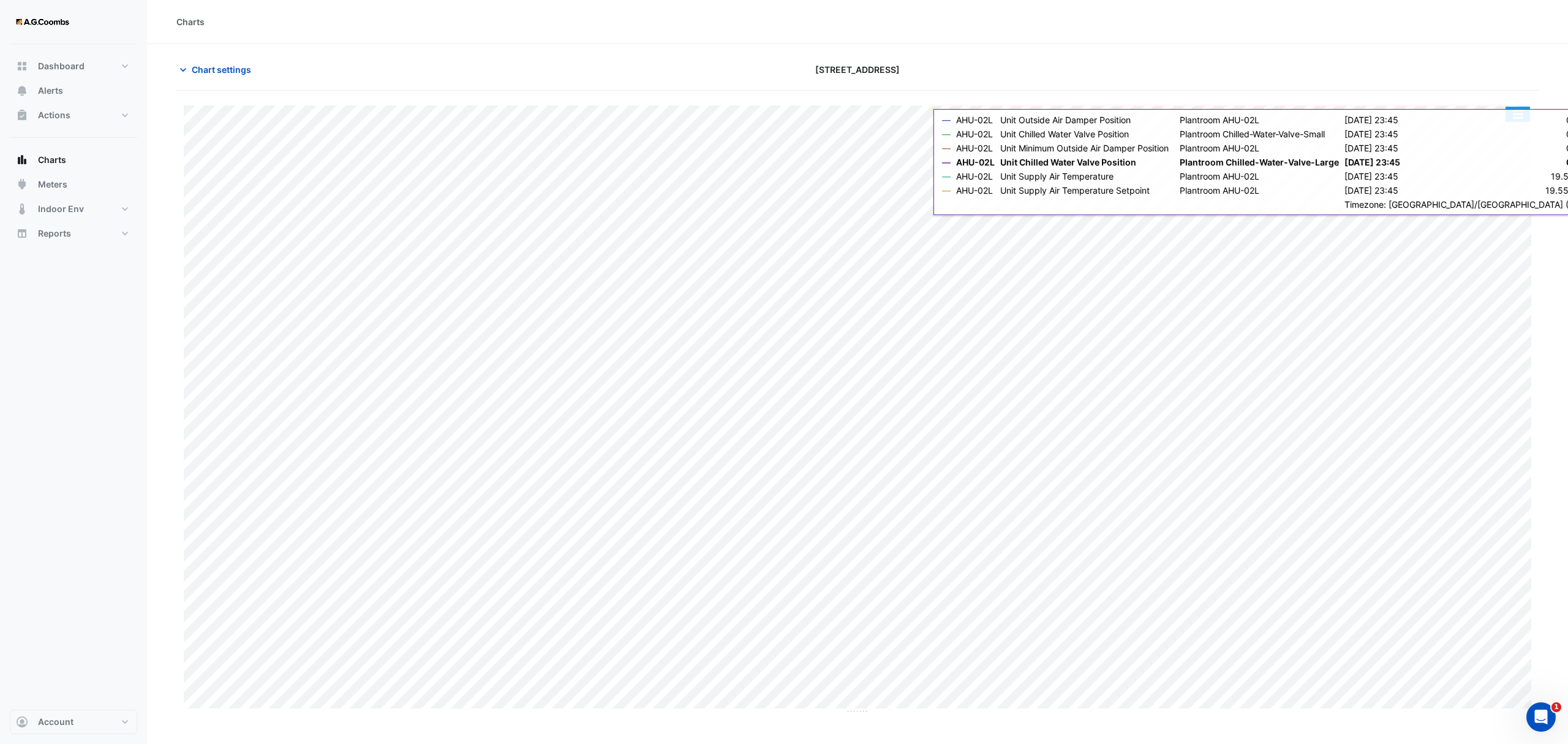
click at [1520, 116] on button "button" at bounding box center [1518, 114] width 25 height 15
click at [1523, 198] on div "Save as JPEG" at bounding box center [1493, 201] width 74 height 21
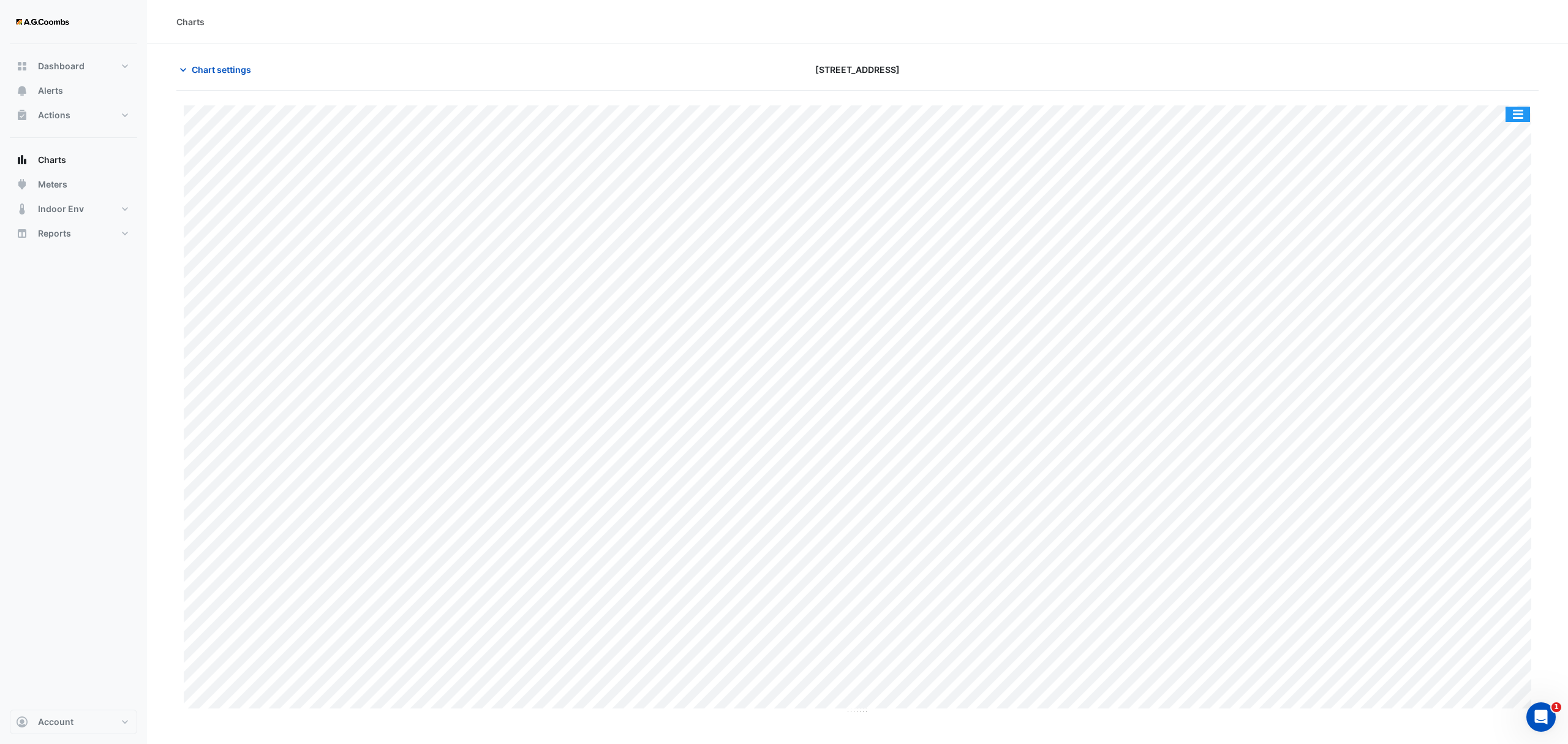
click at [1517, 113] on button "button" at bounding box center [1518, 114] width 25 height 15
click at [1517, 194] on div "Save as JPEG" at bounding box center [1493, 201] width 74 height 21
click at [1523, 118] on button "button" at bounding box center [1518, 114] width 25 height 15
click at [1499, 198] on div "Save as JPEG" at bounding box center [1493, 201] width 74 height 21
click at [1522, 115] on button "button" at bounding box center [1518, 114] width 25 height 15
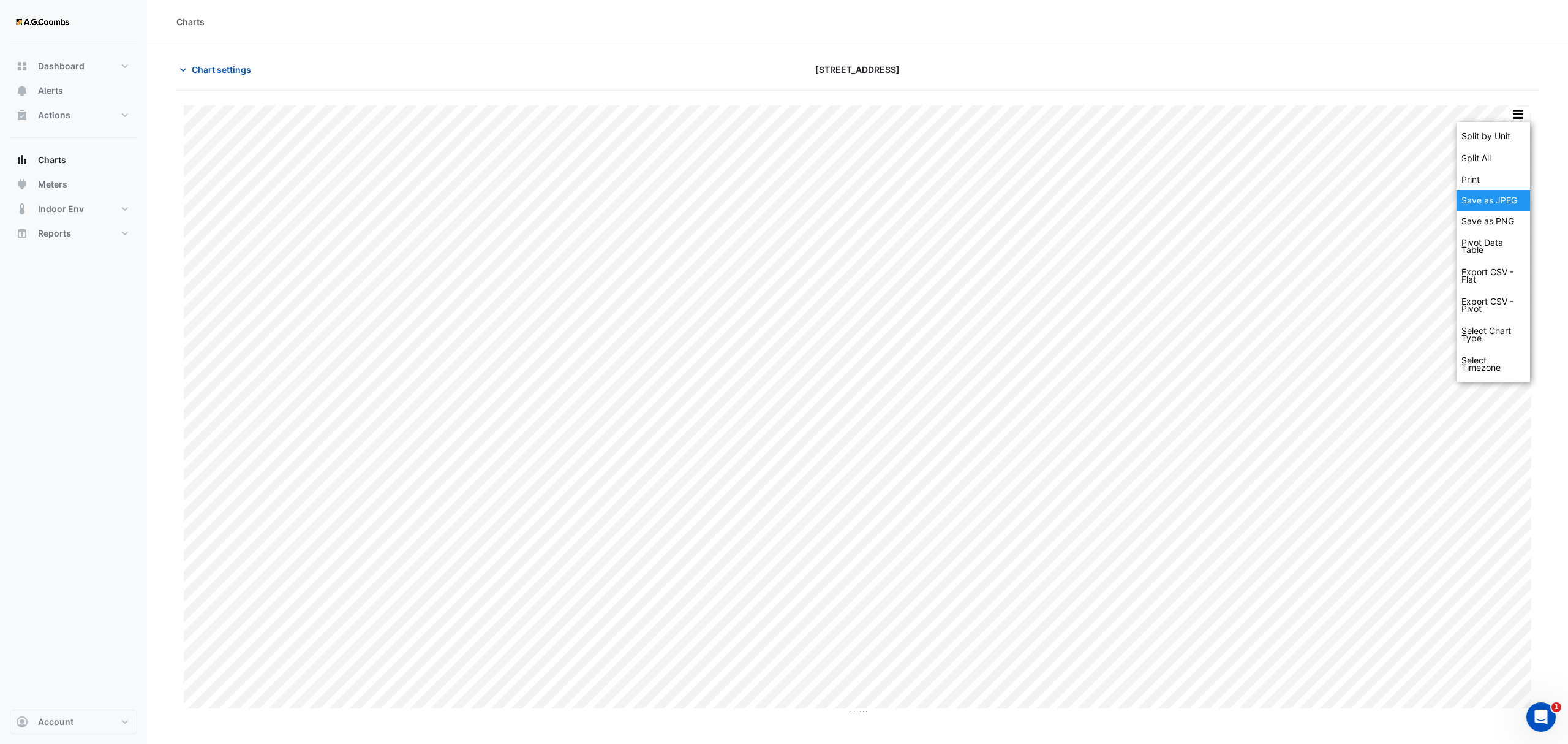
click at [1495, 198] on div "Save as JPEG" at bounding box center [1493, 201] width 74 height 21
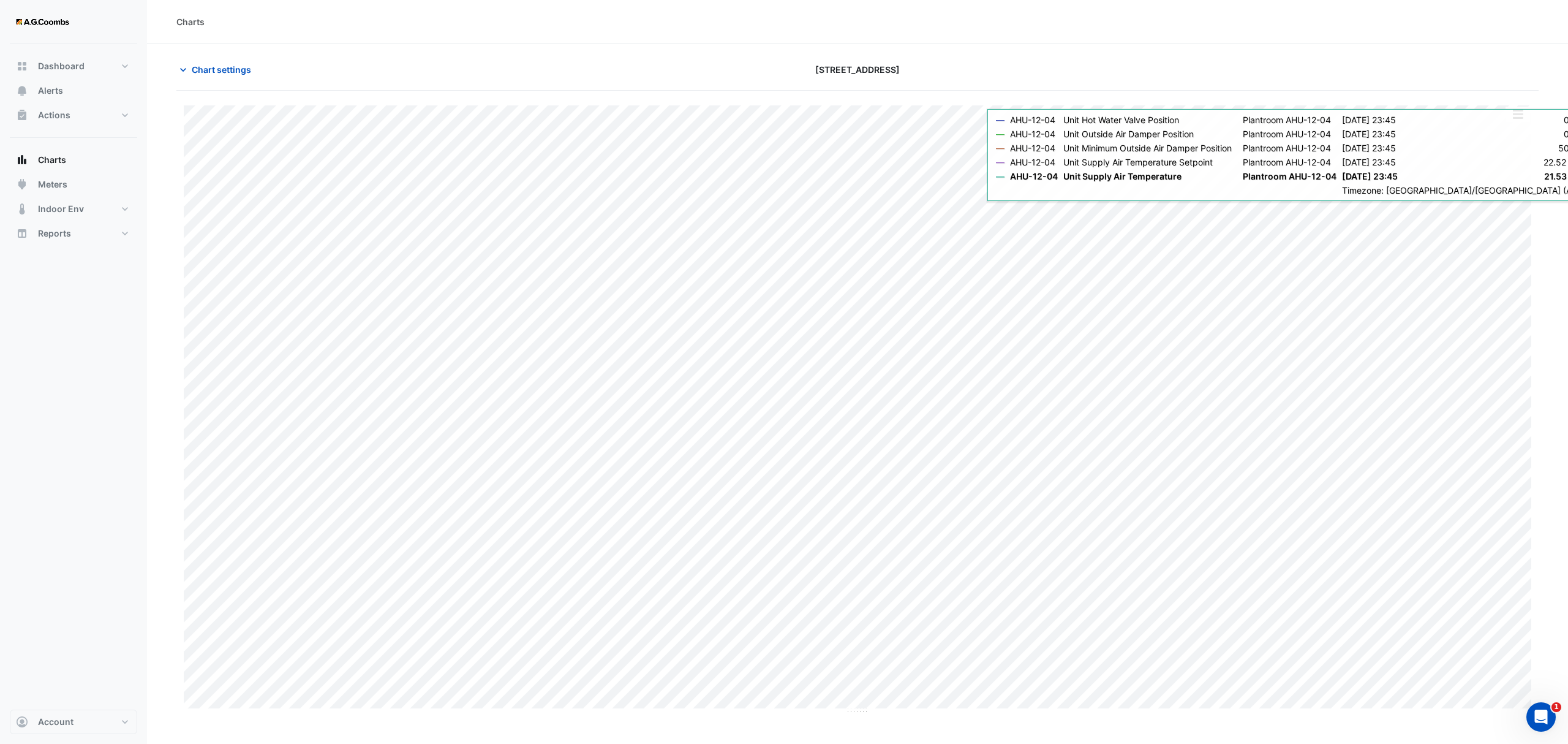
click at [1509, 123] on div "Split by Unit Split All Print Save as JPEG Save as PNG Pivot Data Table Export …" at bounding box center [1518, 114] width 26 height 17
click at [1512, 120] on button "button" at bounding box center [1518, 114] width 25 height 15
click at [1507, 198] on div "Save as JPEG" at bounding box center [1493, 201] width 74 height 21
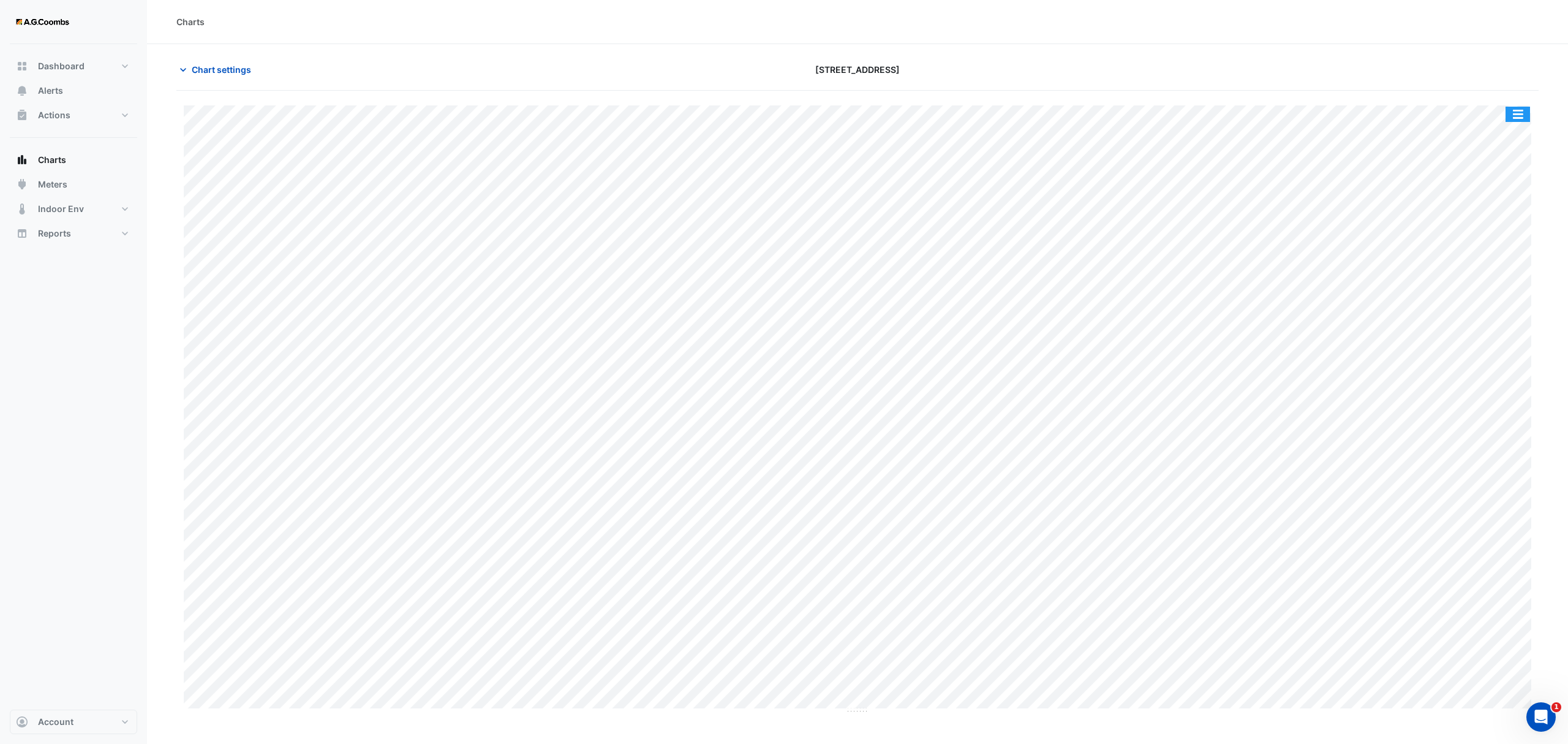
click at [1517, 112] on button "button" at bounding box center [1518, 114] width 25 height 15
click at [1509, 201] on div "Save as JPEG" at bounding box center [1493, 201] width 74 height 21
click at [1508, 114] on button "button" at bounding box center [1518, 114] width 25 height 15
click at [1504, 204] on div "Save as JPEG" at bounding box center [1493, 201] width 74 height 21
click at [1522, 112] on button "button" at bounding box center [1518, 114] width 25 height 15
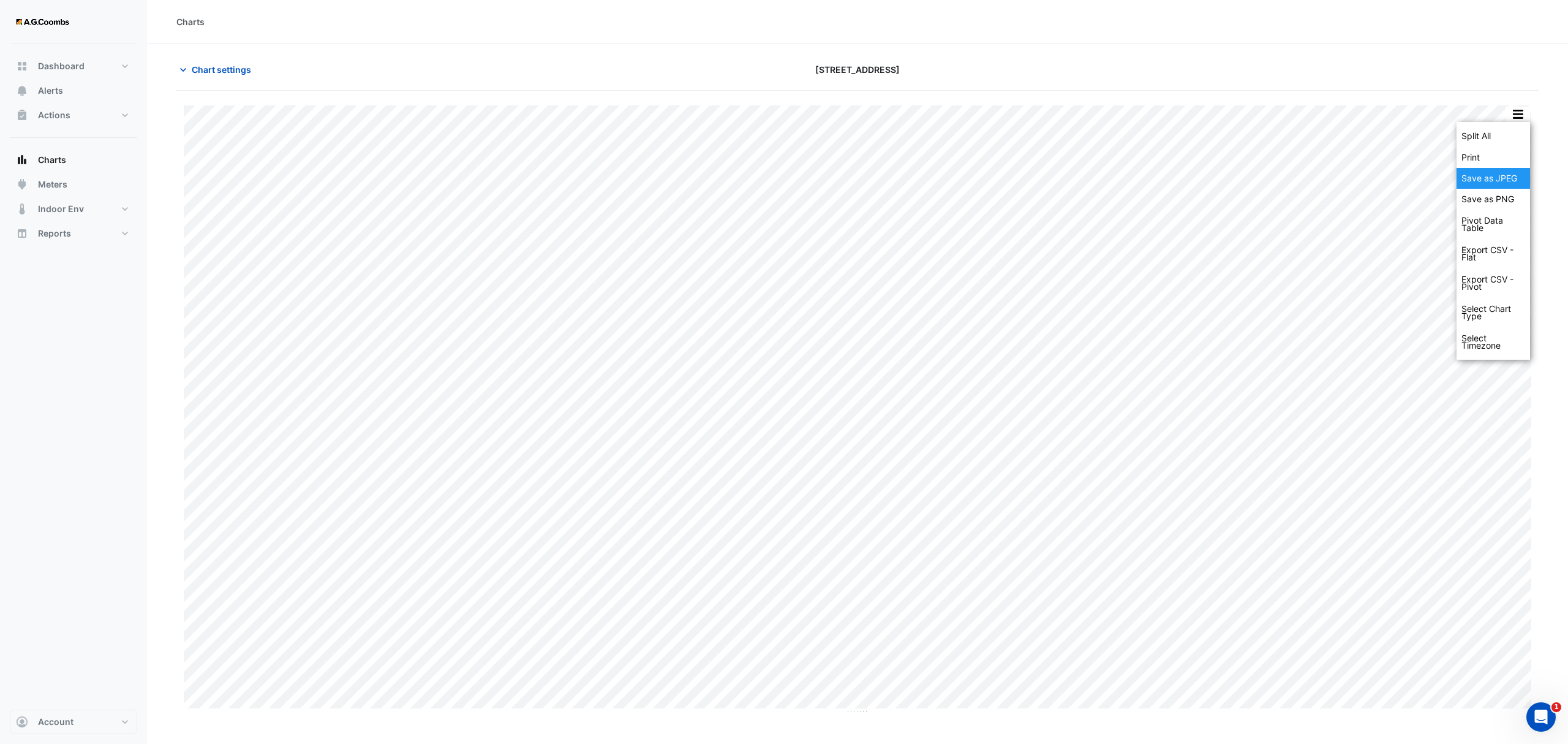
click at [1515, 184] on div "Save as JPEG" at bounding box center [1493, 178] width 74 height 21
click at [1522, 120] on button "button" at bounding box center [1518, 114] width 25 height 15
click at [1505, 201] on div "Save as JPEG" at bounding box center [1493, 201] width 74 height 21
click at [1523, 118] on button "button" at bounding box center [1518, 114] width 25 height 15
click at [1498, 186] on div "Save as JPEG" at bounding box center [1493, 178] width 74 height 21
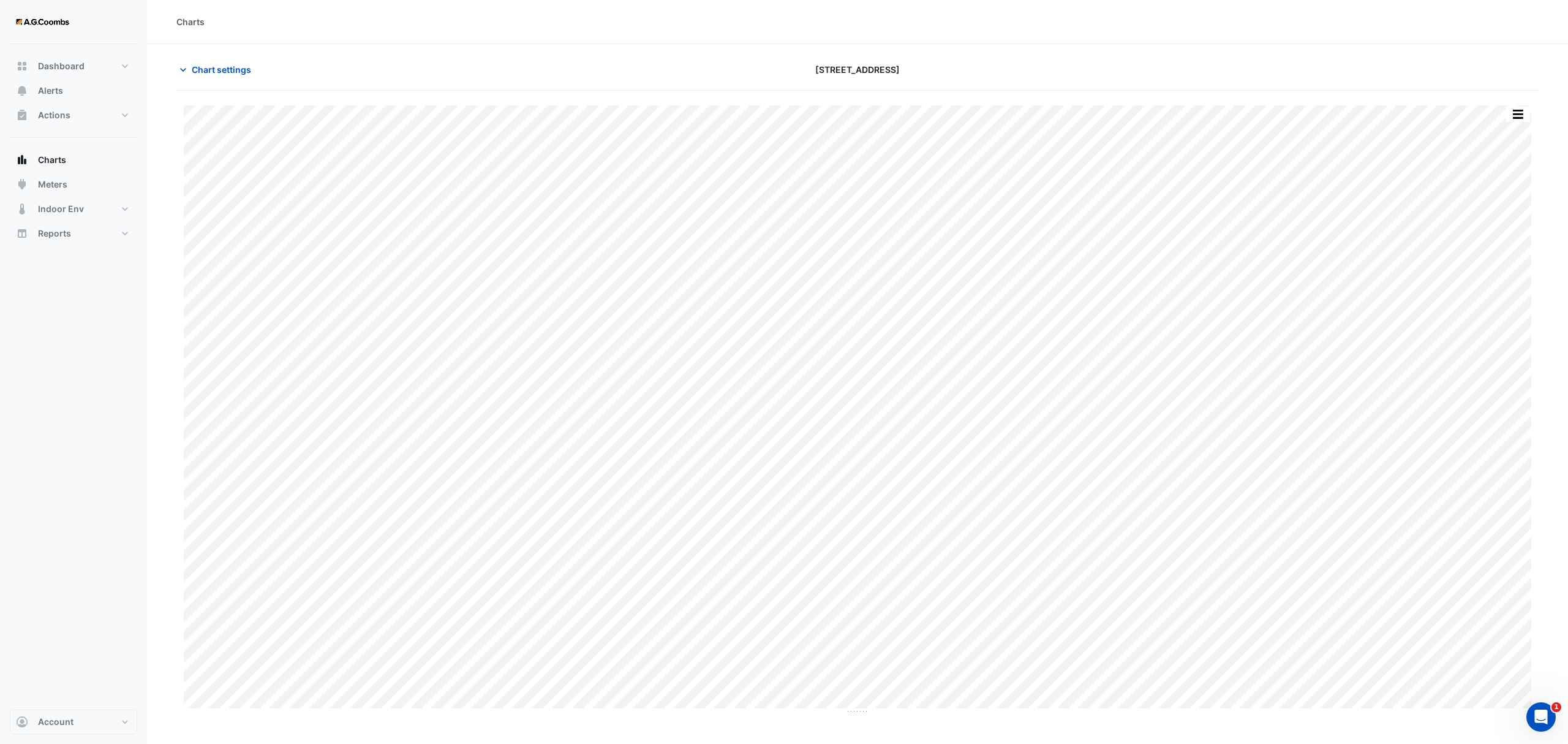
click at [1520, 98] on div "Split by Unit Split All Print Save as JPEG Save as PNG Pivot Data Table Export …" at bounding box center [858, 402] width 1362 height 623
click at [1522, 118] on button "button" at bounding box center [1518, 114] width 25 height 15
click at [1509, 201] on div "Save as JPEG" at bounding box center [1493, 201] width 74 height 21
click at [1510, 113] on button "button" at bounding box center [1518, 114] width 25 height 15
click at [1505, 175] on div "Save as JPEG" at bounding box center [1493, 178] width 74 height 21
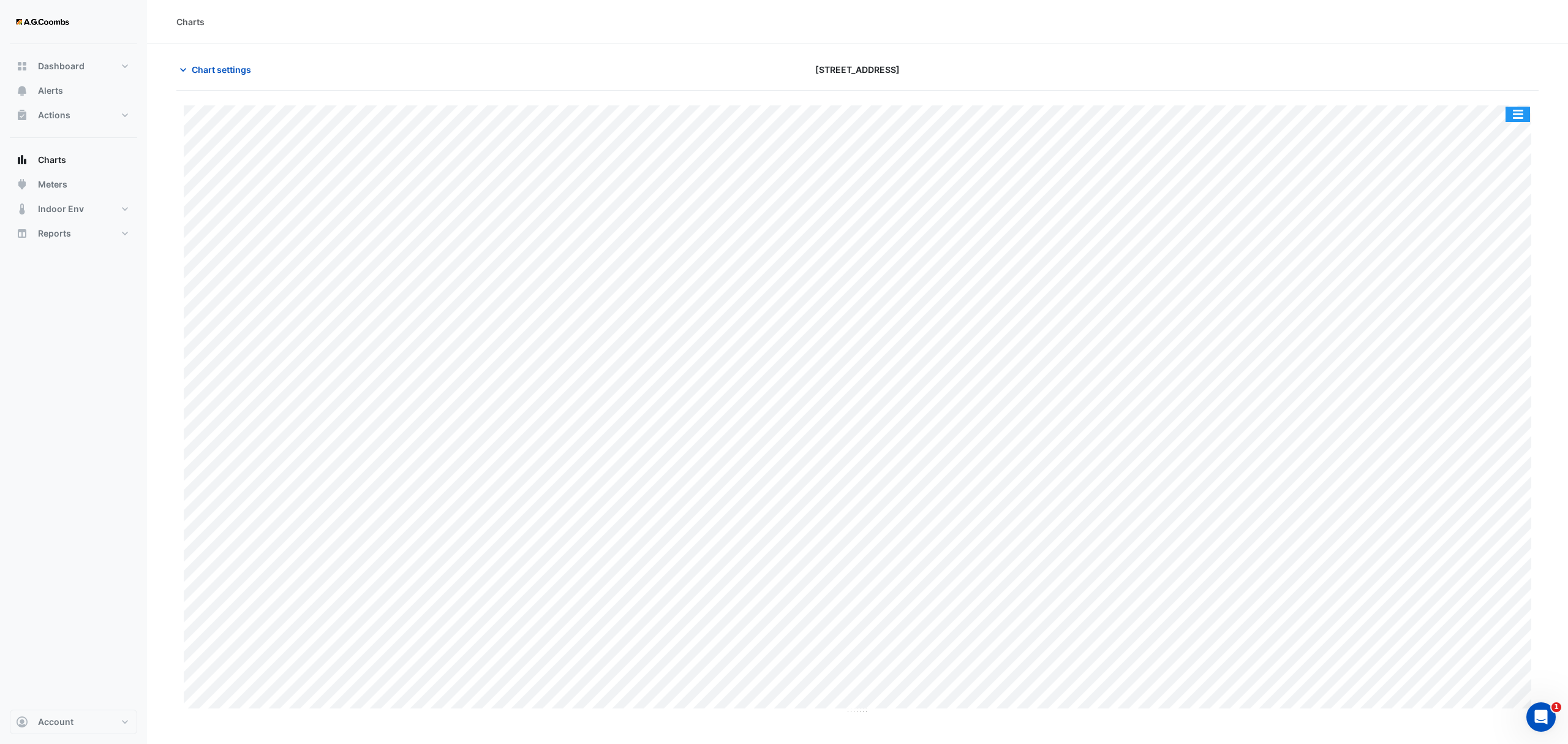
click at [1520, 109] on button "button" at bounding box center [1518, 114] width 25 height 15
click at [1492, 177] on div "Save as JPEG" at bounding box center [1493, 178] width 74 height 21
click at [1522, 123] on div "Split by Unit Split All Print Save as JPEG Save as PNG Pivot Data Table Export …" at bounding box center [1518, 114] width 26 height 17
click at [1515, 119] on button "button" at bounding box center [1518, 114] width 25 height 15
click at [1487, 198] on div "Save as JPEG" at bounding box center [1493, 201] width 74 height 21
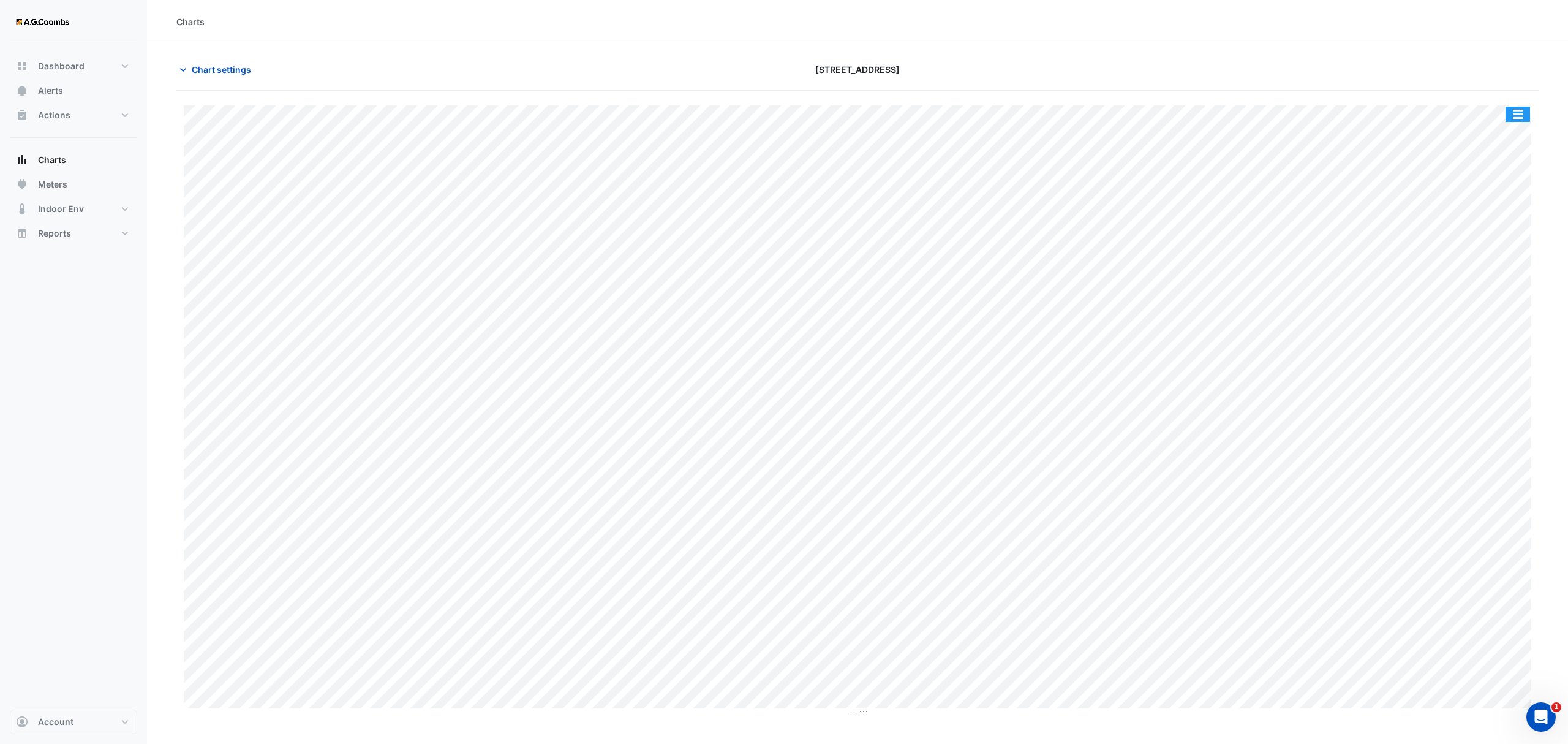
click at [1515, 108] on button "button" at bounding box center [1518, 114] width 25 height 15
click at [1494, 197] on div "Save as JPEG" at bounding box center [1493, 201] width 74 height 21
click at [1527, 114] on button "button" at bounding box center [1518, 114] width 25 height 15
click at [1502, 206] on div "Save as JPEG" at bounding box center [1493, 201] width 74 height 21
click at [1510, 120] on button "button" at bounding box center [1518, 114] width 25 height 15
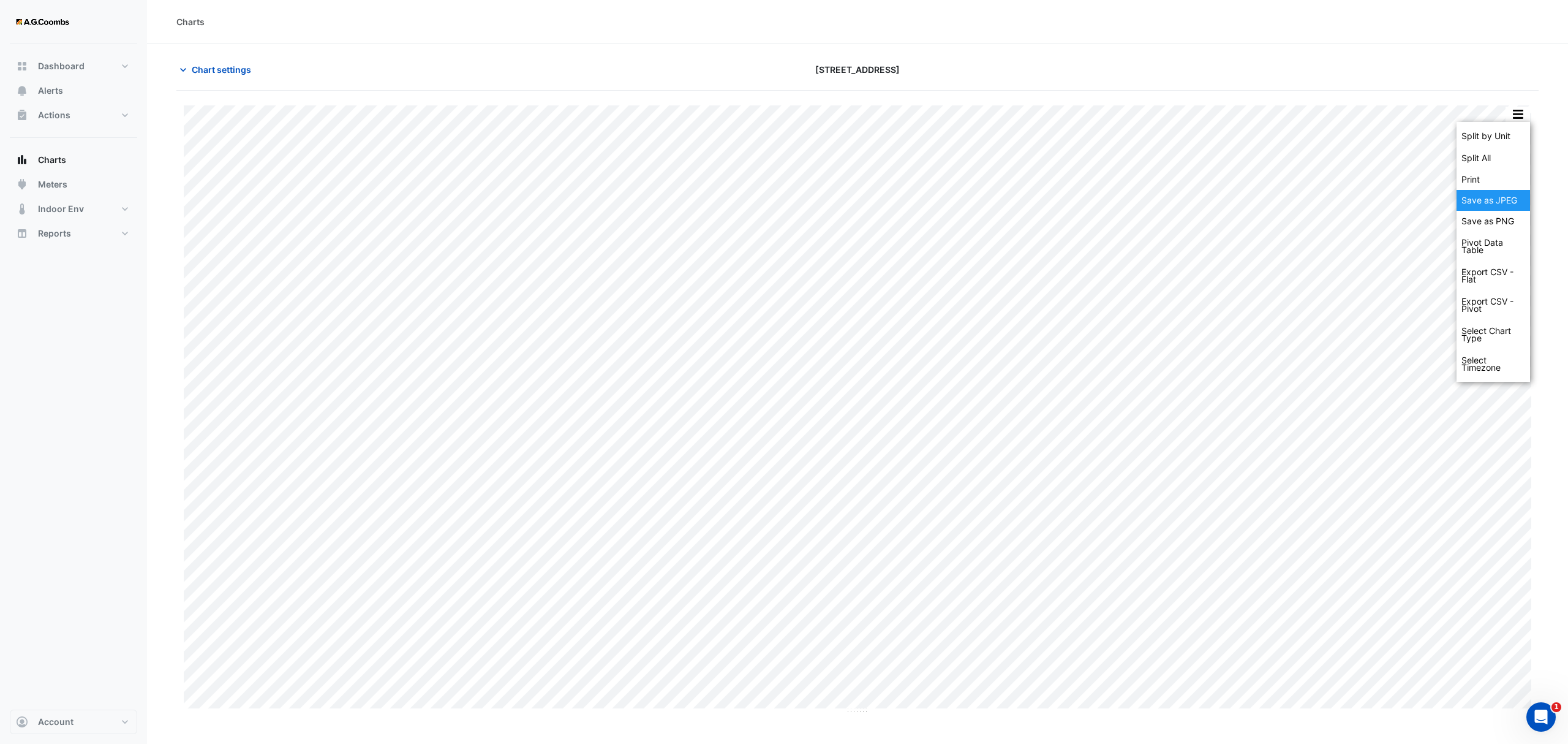
click at [1492, 194] on div "Save as JPEG" at bounding box center [1493, 201] width 74 height 21
click at [1522, 118] on button "button" at bounding box center [1518, 114] width 25 height 15
click at [1512, 201] on div "Save as JPEG" at bounding box center [1493, 201] width 74 height 21
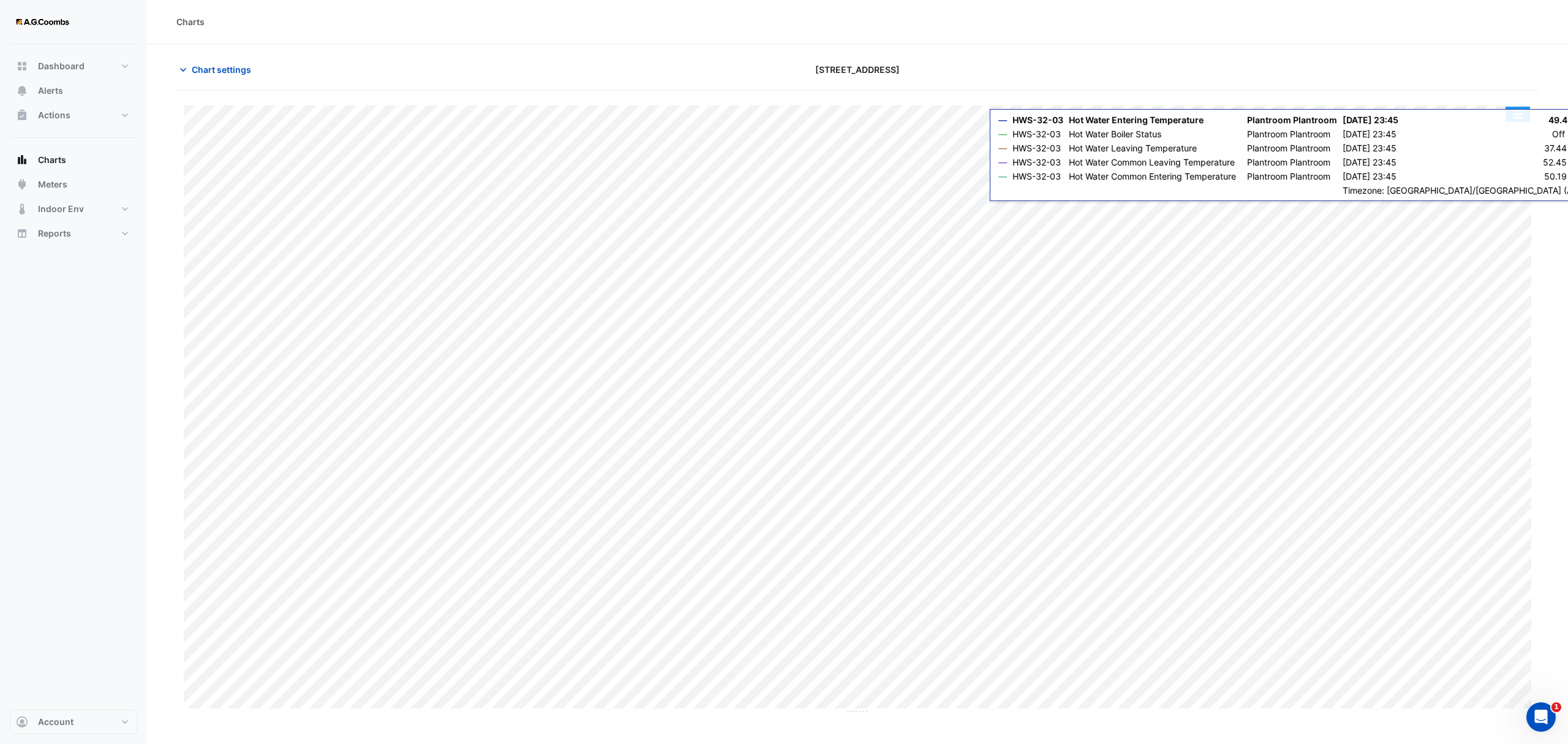
click at [1508, 116] on button "button" at bounding box center [1518, 114] width 25 height 15
click at [1512, 207] on div "Save as JPEG" at bounding box center [1493, 201] width 74 height 21
